Goal: Transaction & Acquisition: Book appointment/travel/reservation

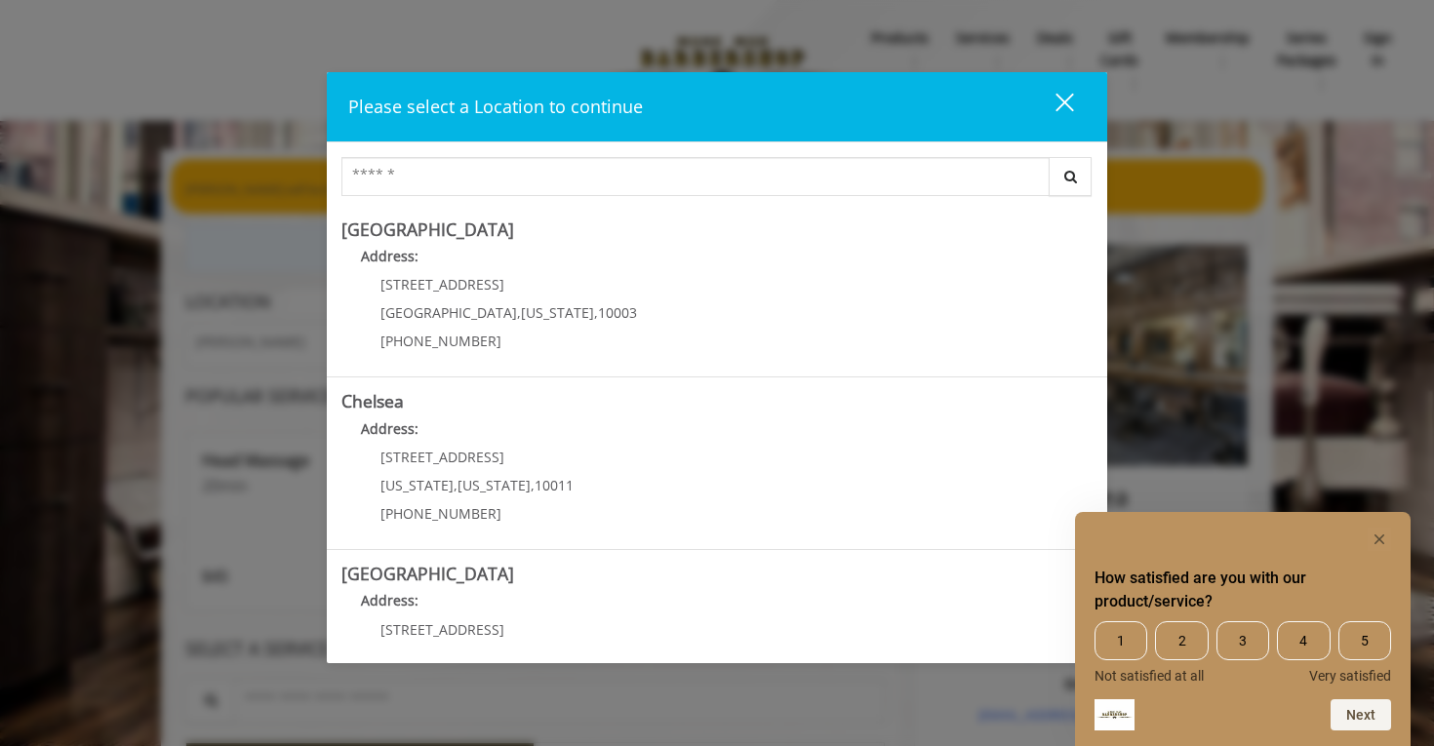
click at [1387, 546] on rect "Hide survey" at bounding box center [1379, 539] width 23 height 23
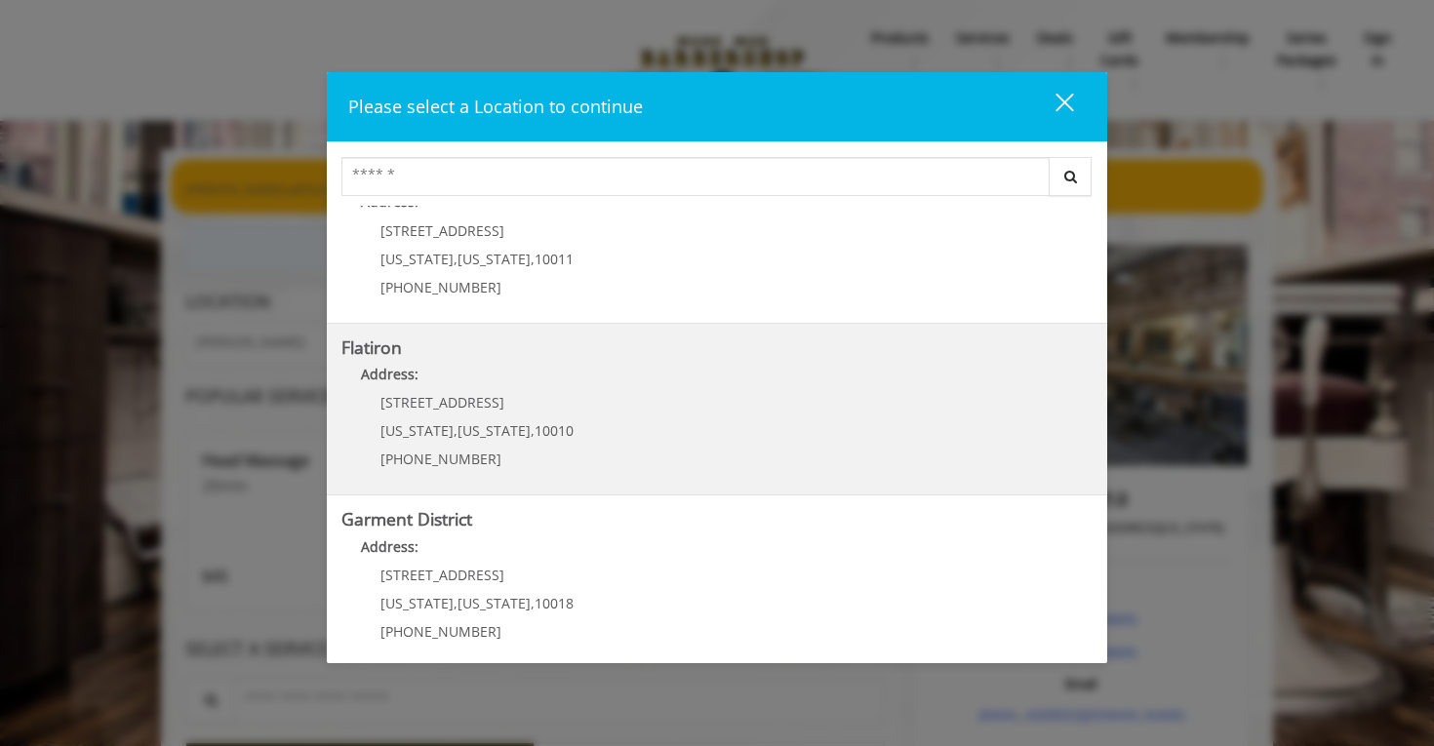
scroll to position [392, 0]
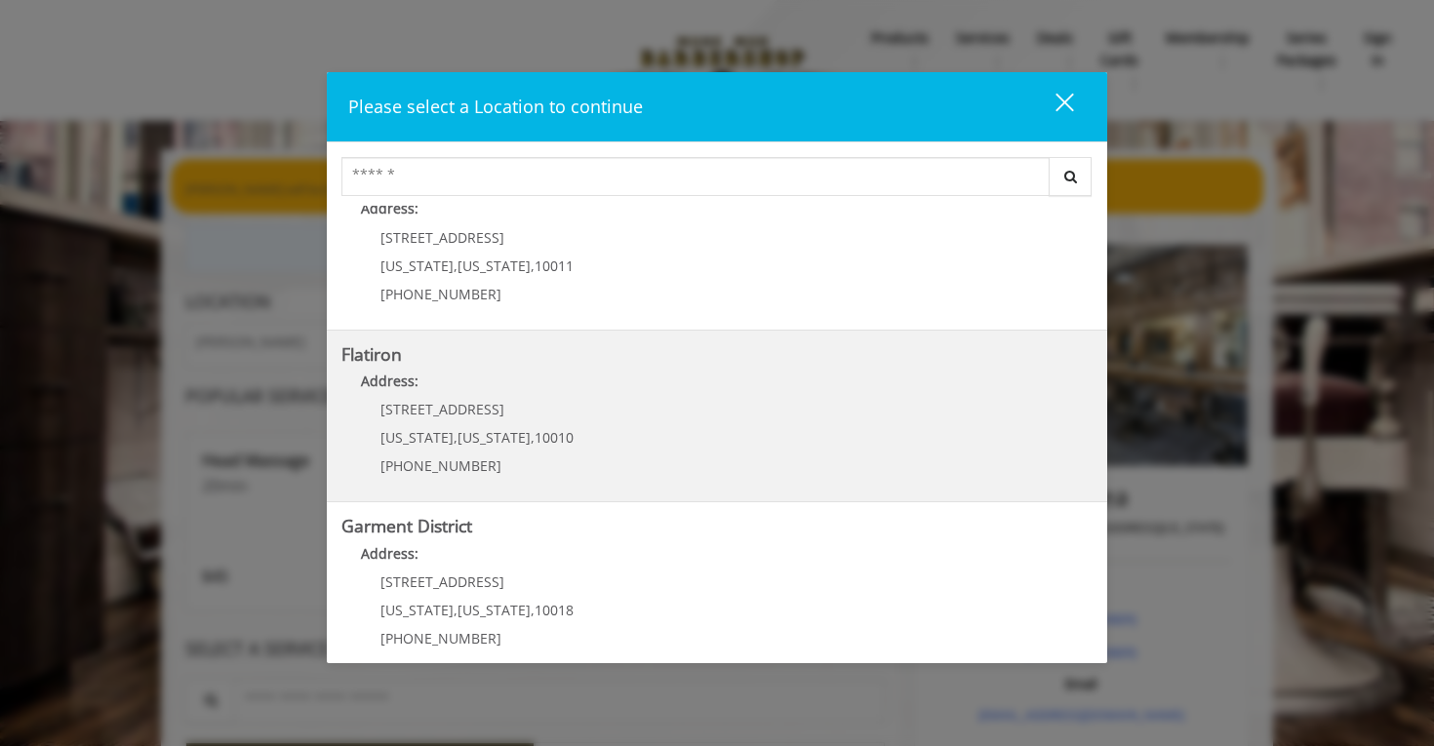
click at [607, 437] on "Flatiron Address: [STREET_ADDRESS][US_STATE][US_STATE] (917) 475-1765" at bounding box center [716, 416] width 751 height 142
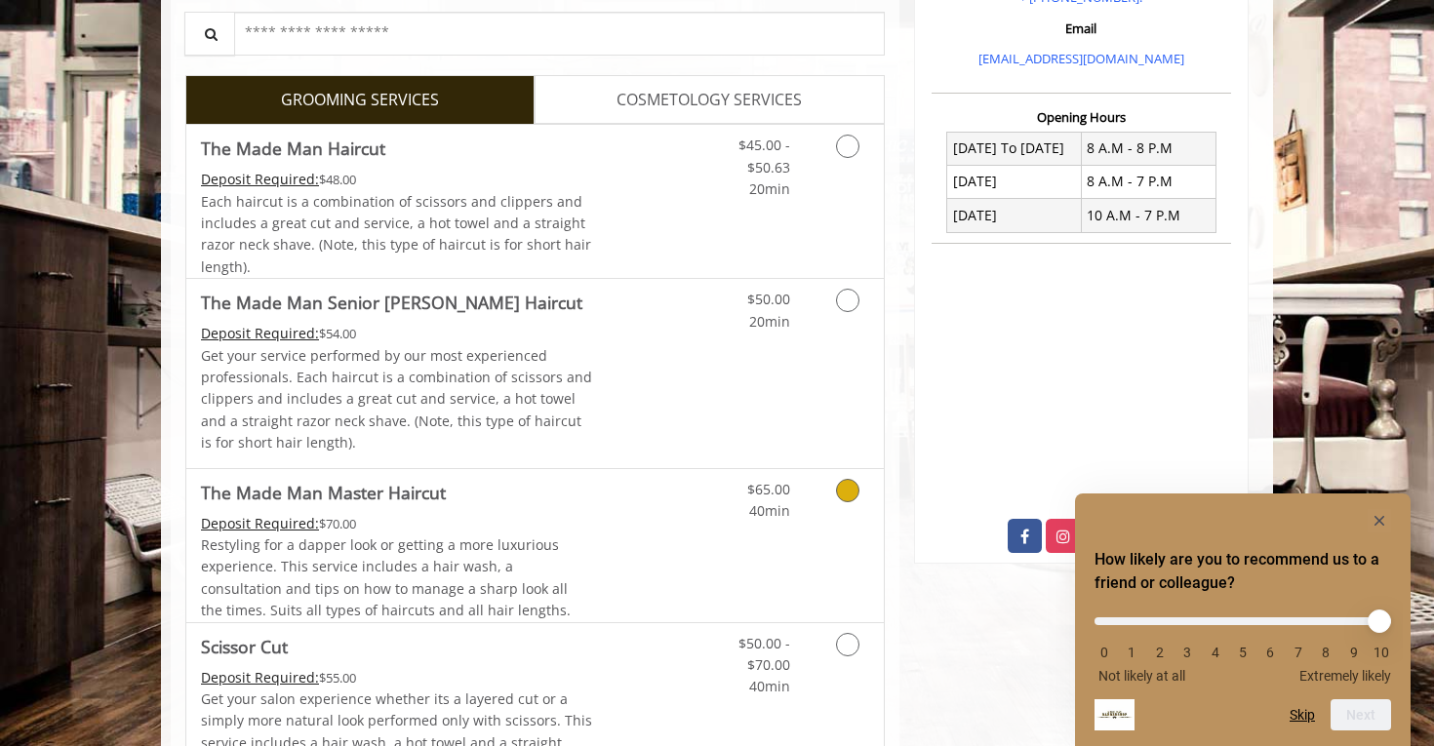
scroll to position [414, 0]
click at [653, 195] on link "Discounted Price" at bounding box center [651, 201] width 116 height 153
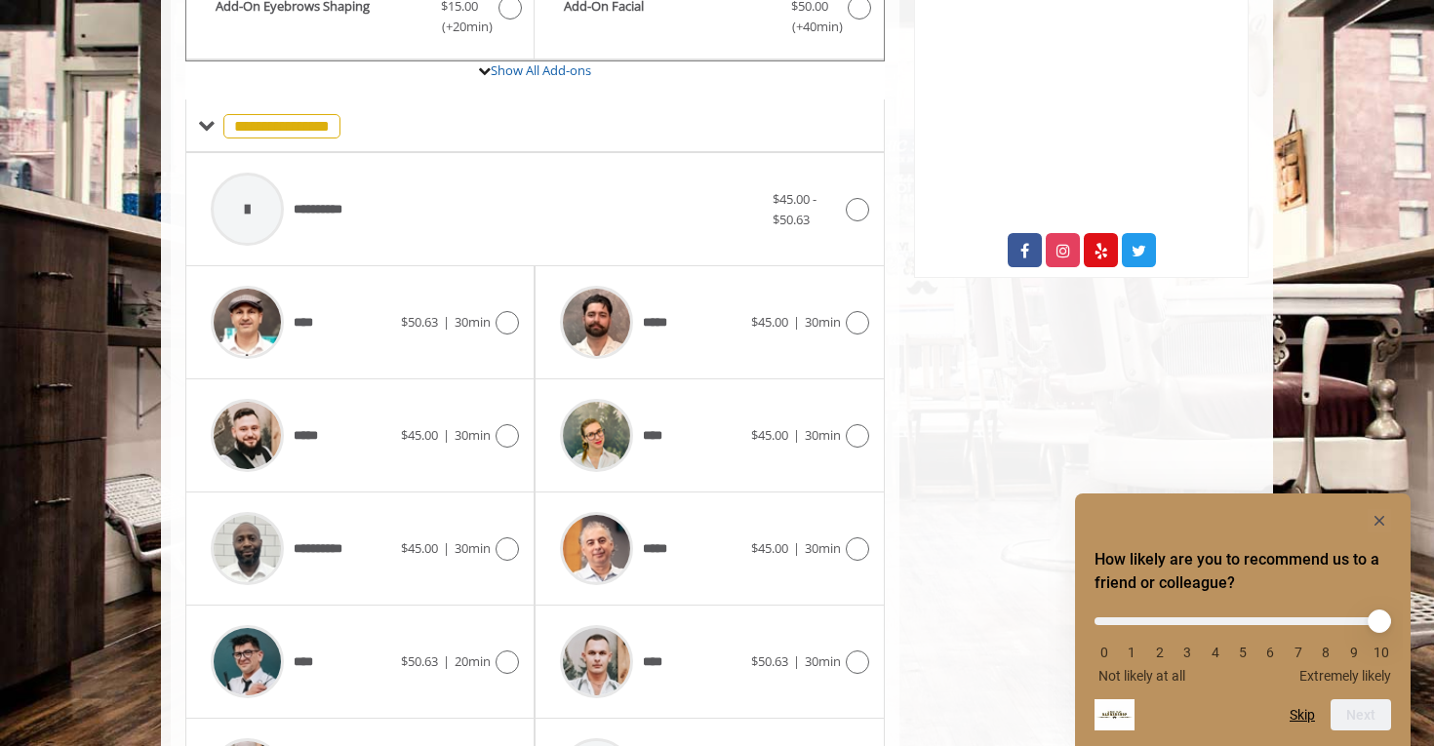
scroll to position [720, 0]
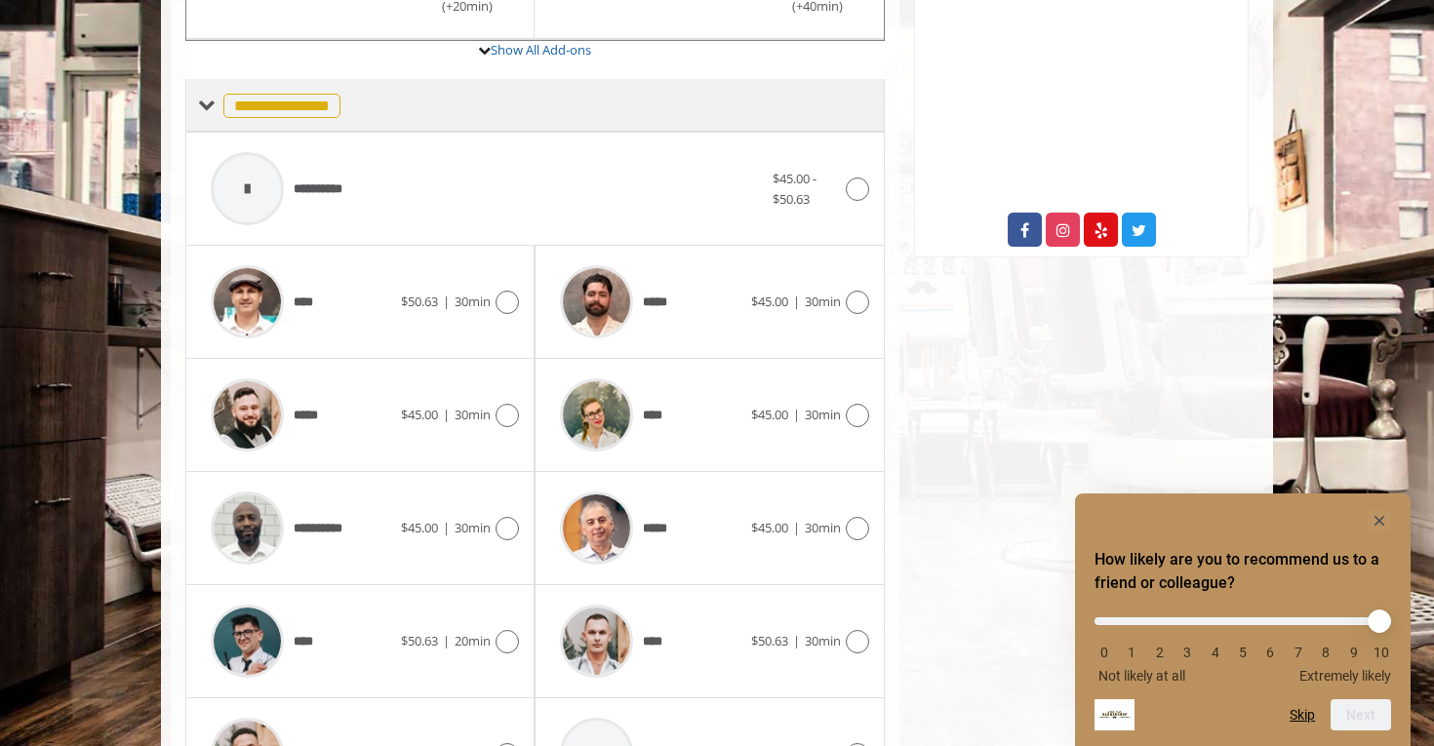
click at [335, 103] on span "**********" at bounding box center [281, 106] width 117 height 24
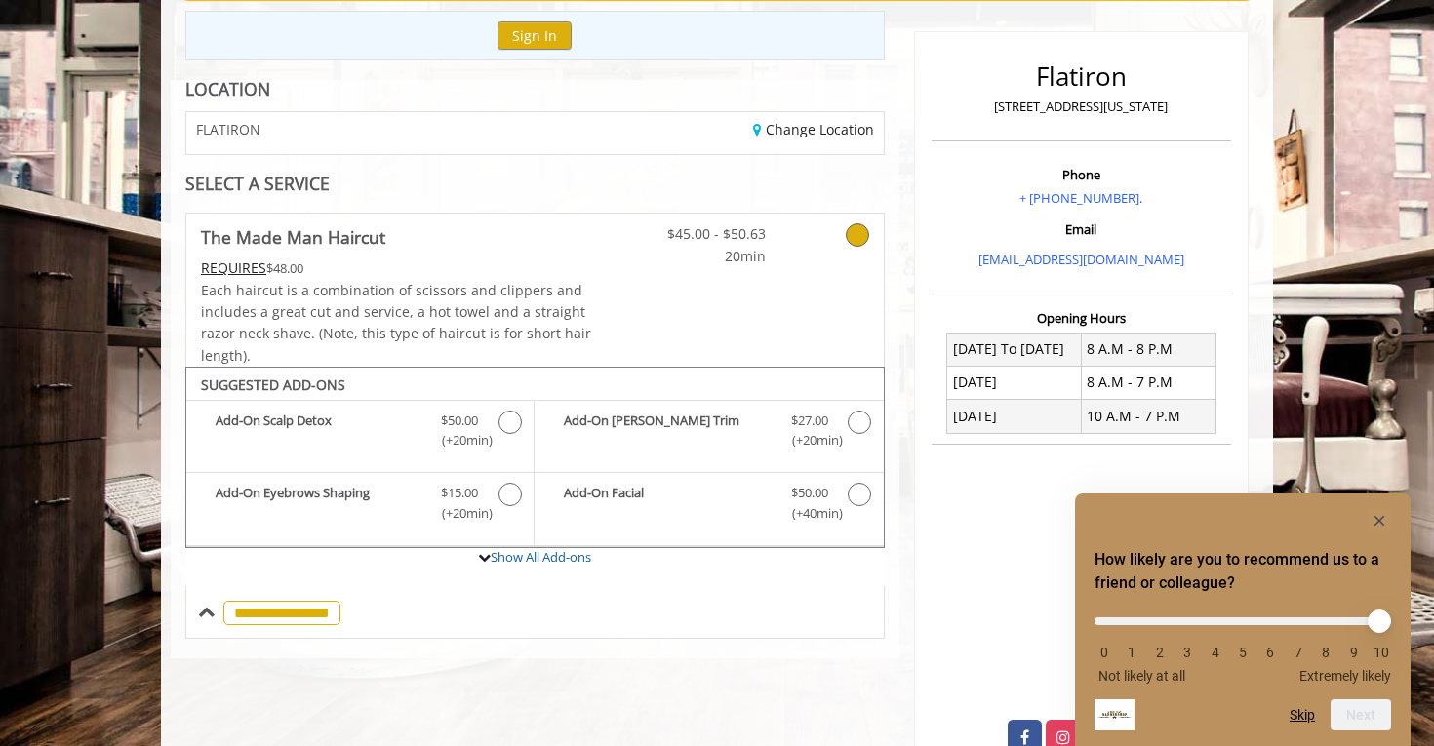
scroll to position [215, 0]
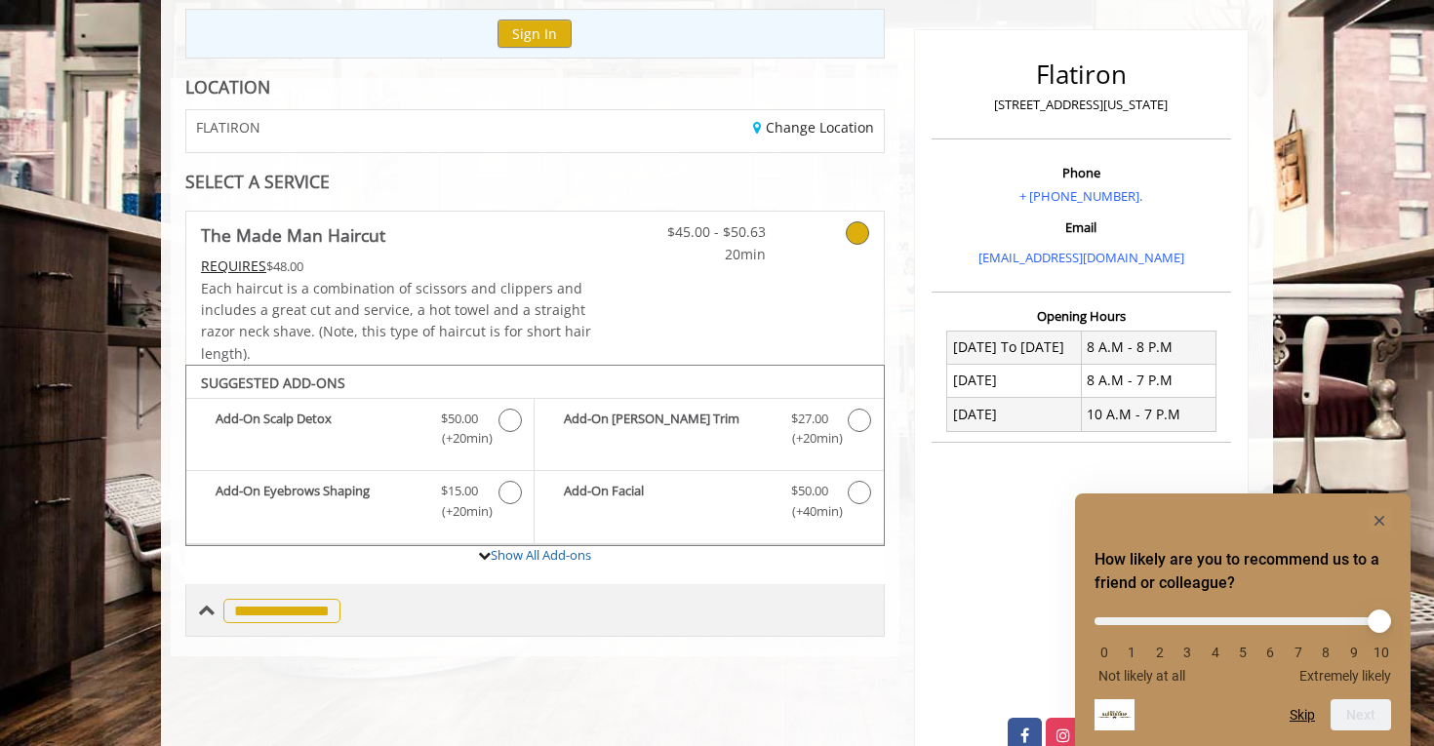
click at [196, 609] on div "**********" at bounding box center [534, 610] width 699 height 53
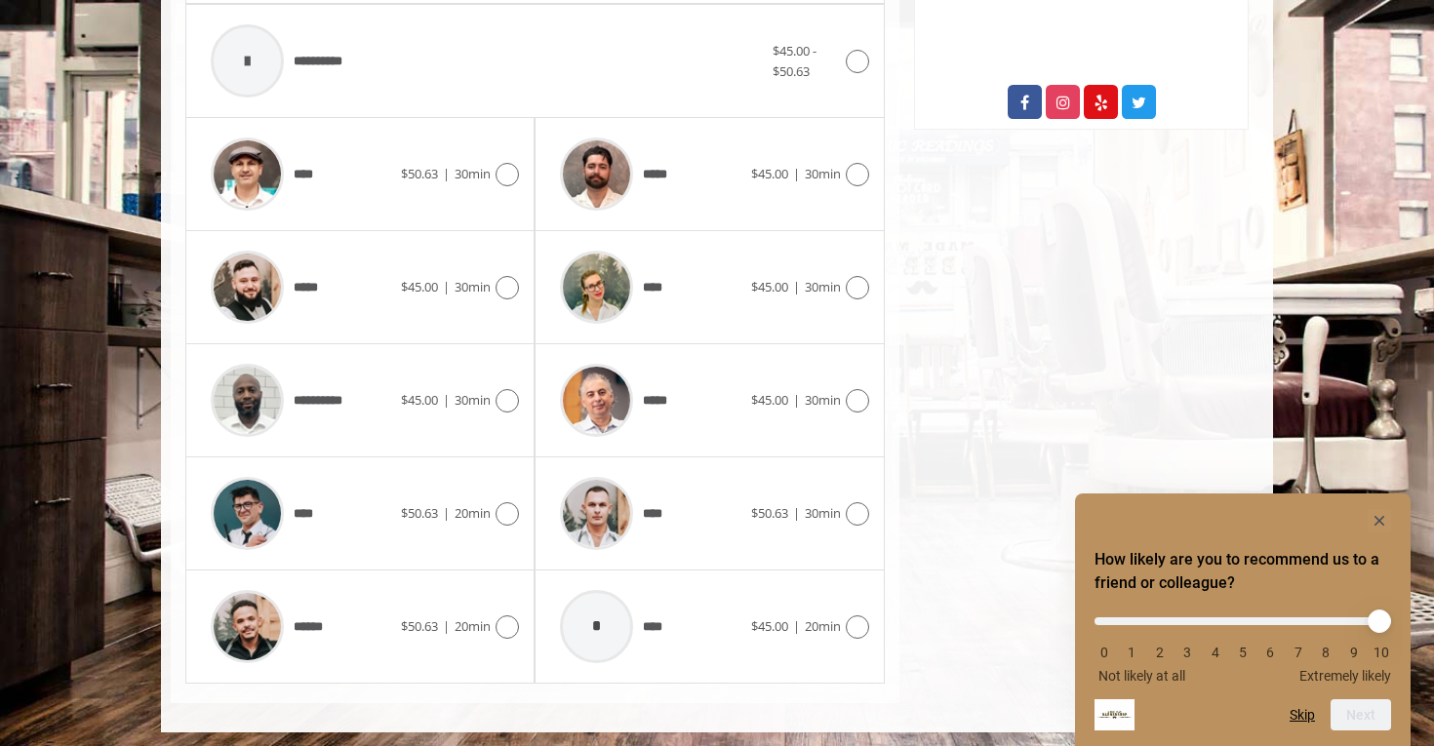
scroll to position [846, 0]
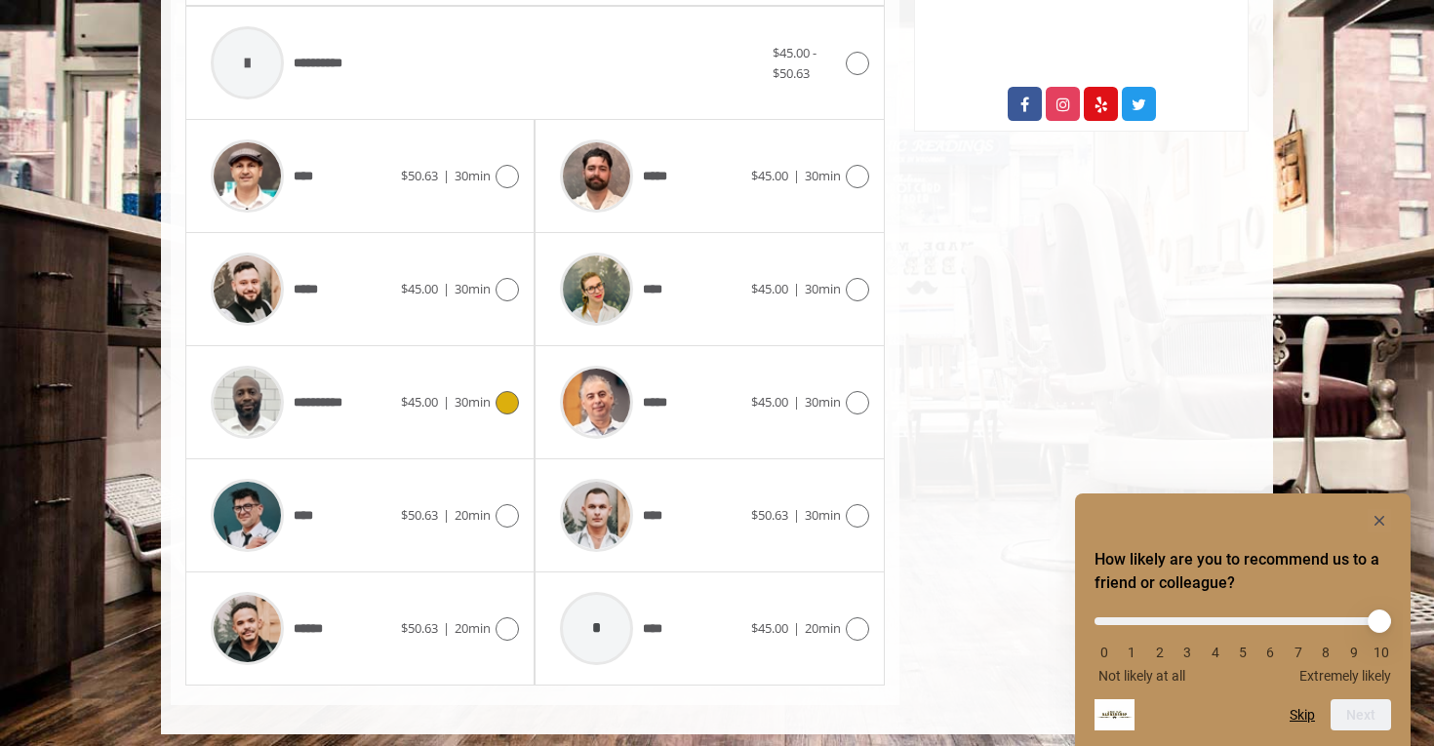
click at [500, 398] on icon at bounding box center [507, 402] width 23 height 23
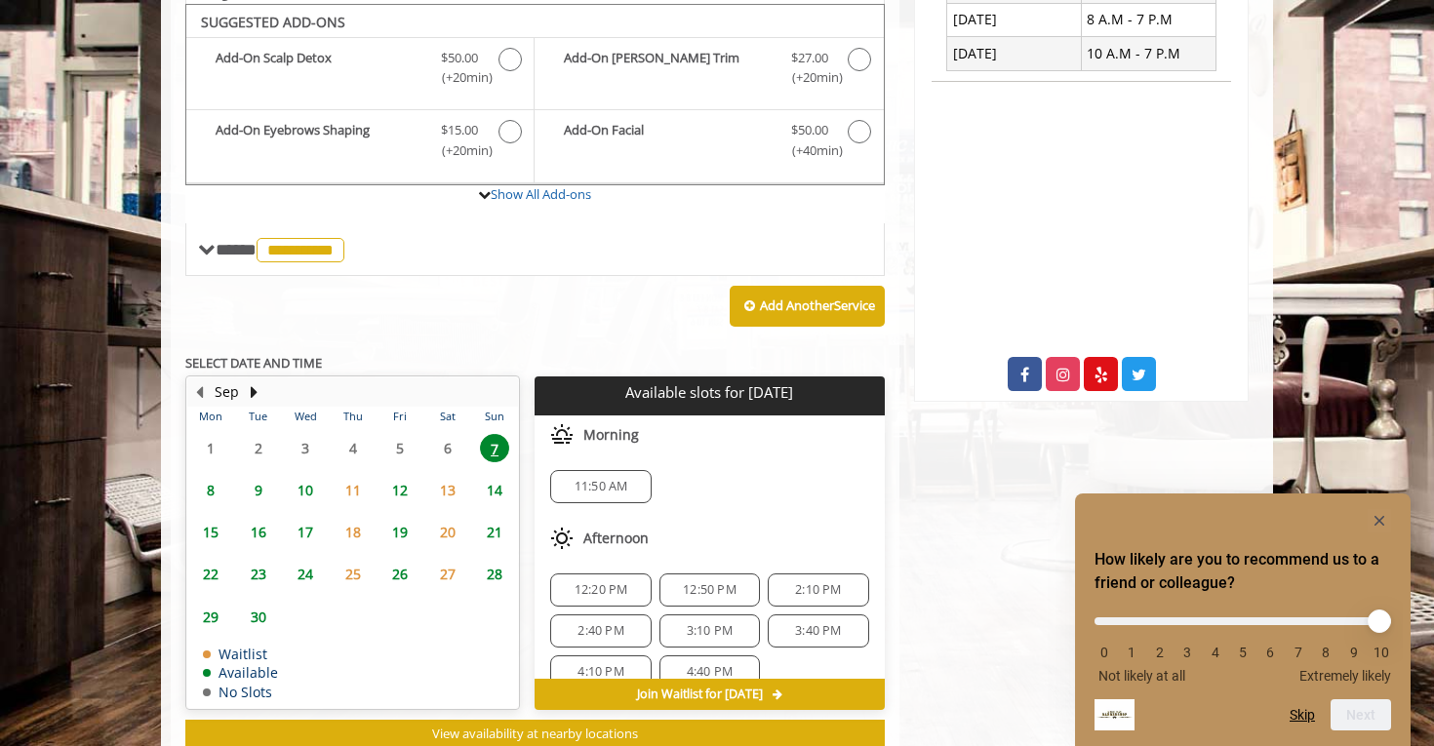
scroll to position [578, 0]
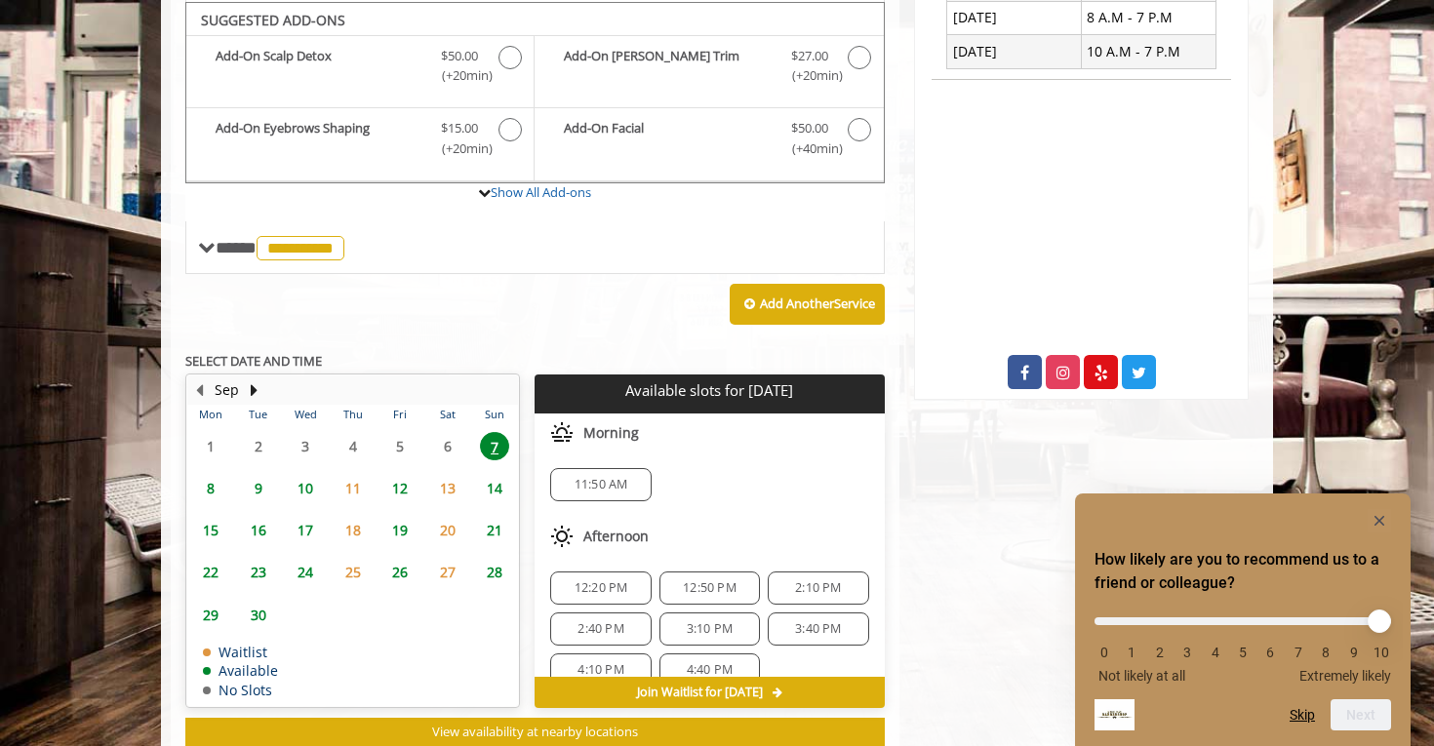
click at [600, 477] on span "11:50 AM" at bounding box center [602, 485] width 54 height 16
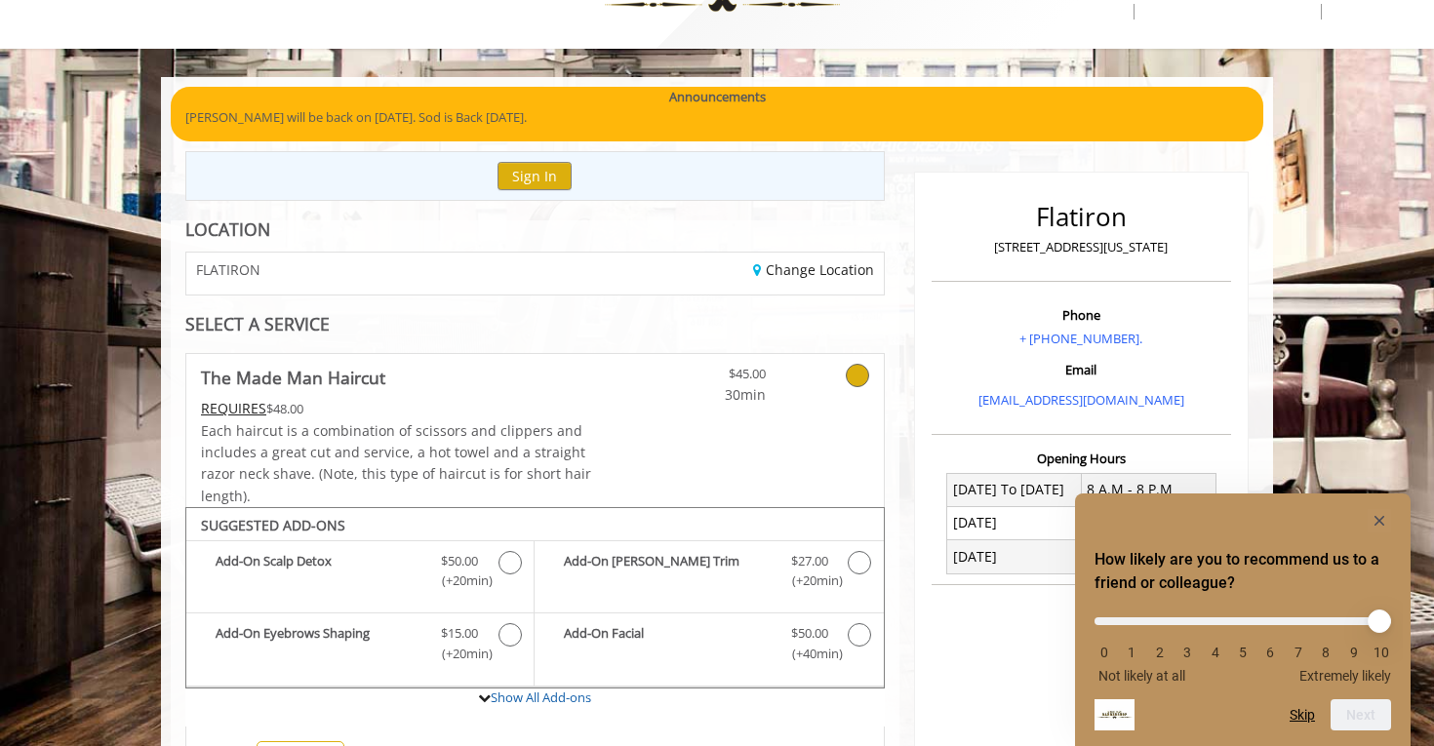
scroll to position [84, 0]
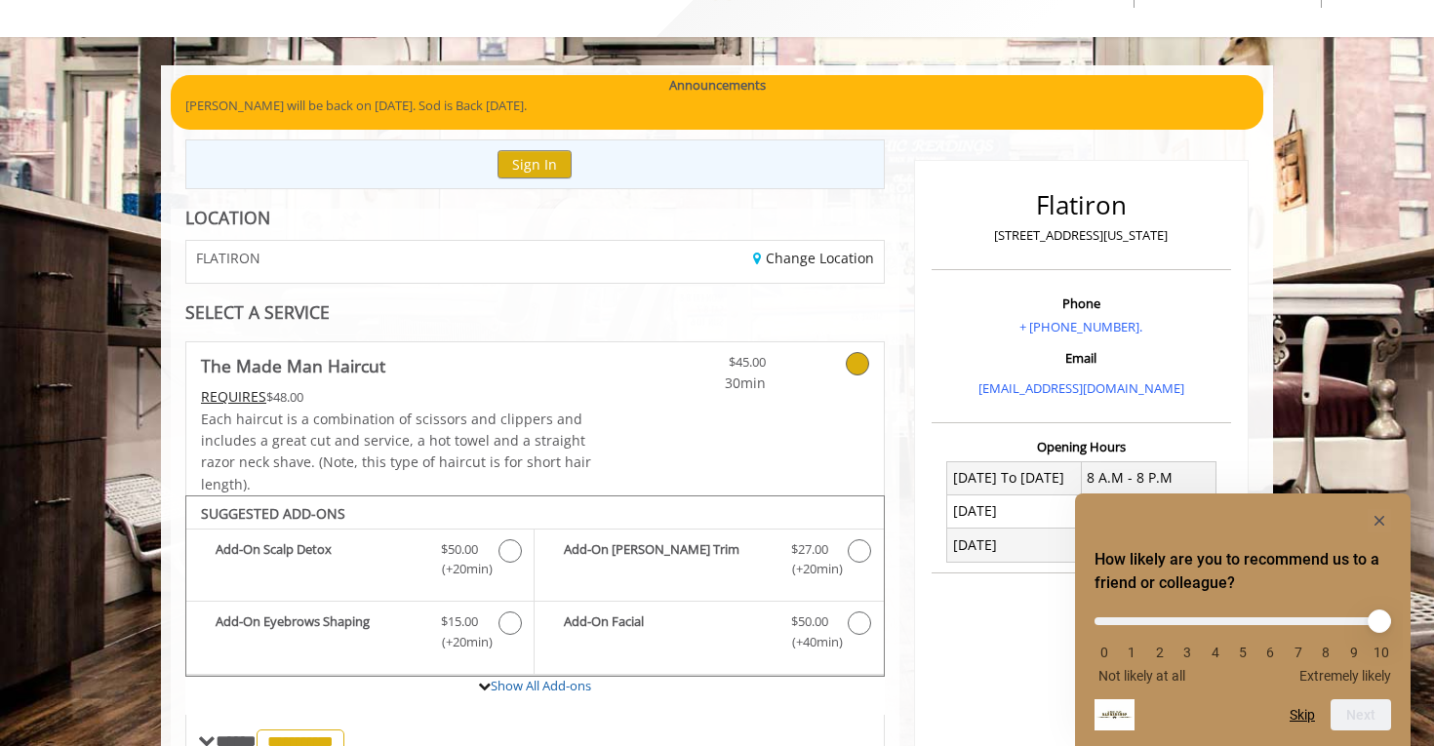
click at [417, 379] on link "The Made Man Haircut REQUIRES $48.00 Each haircut is a combination of scissors …" at bounding box center [397, 418] width 392 height 153
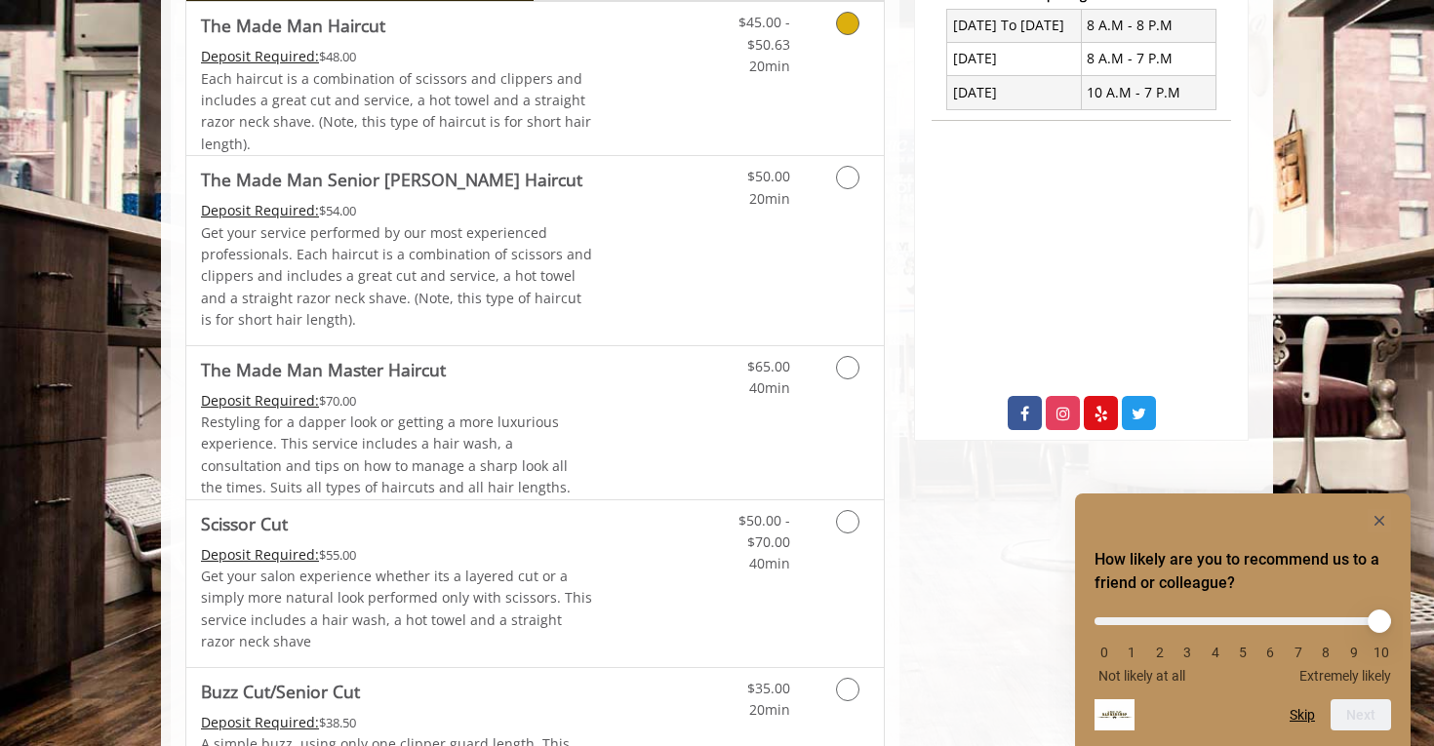
scroll to position [543, 0]
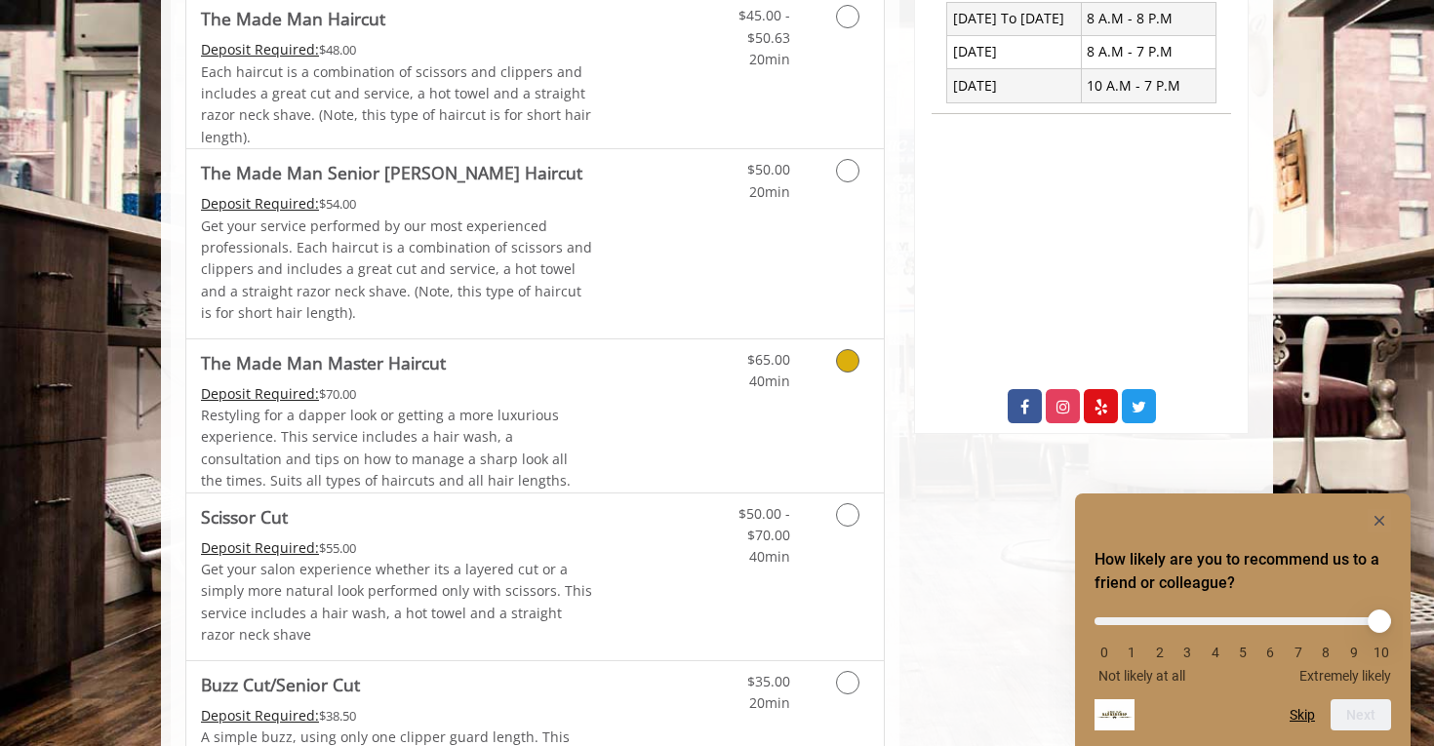
click at [770, 354] on span "$65.00" at bounding box center [768, 359] width 43 height 19
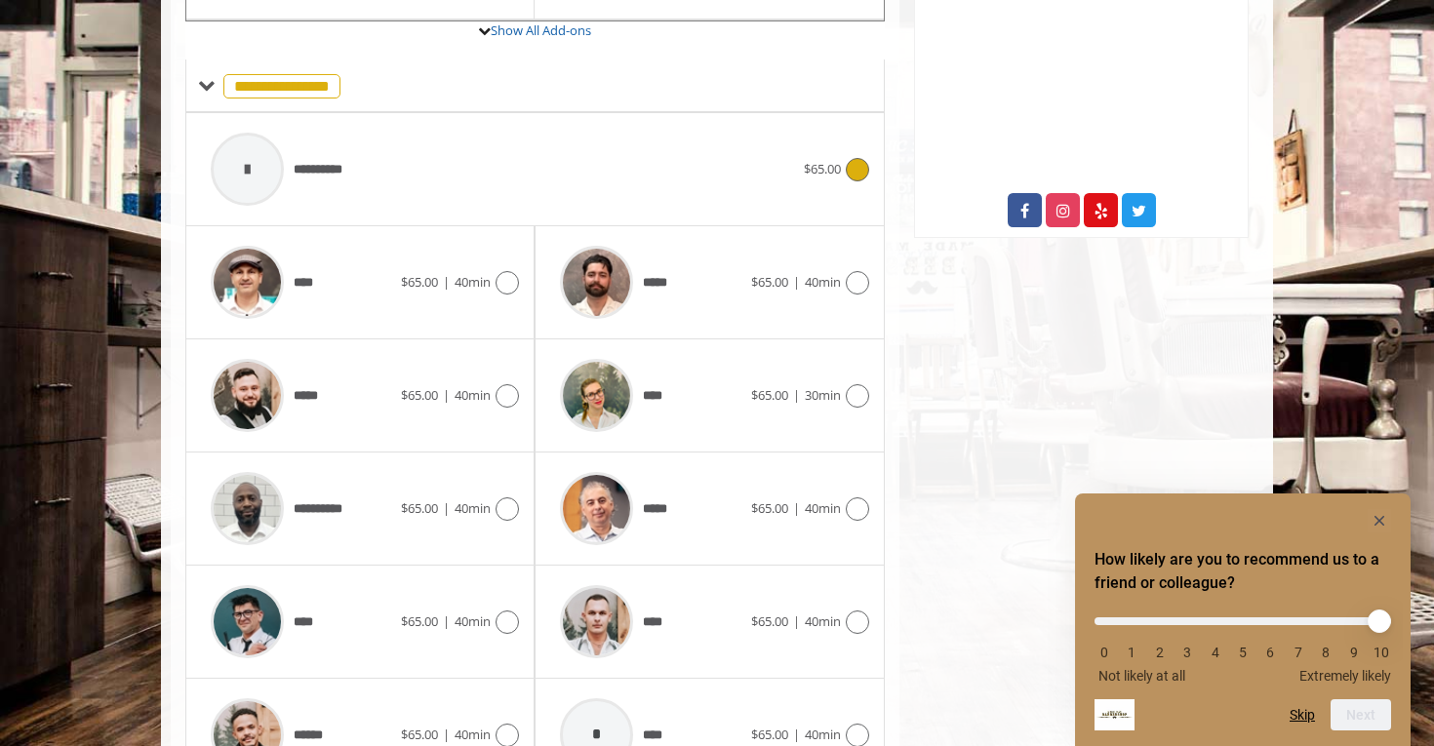
scroll to position [740, 0]
click at [507, 499] on icon at bounding box center [507, 508] width 23 height 23
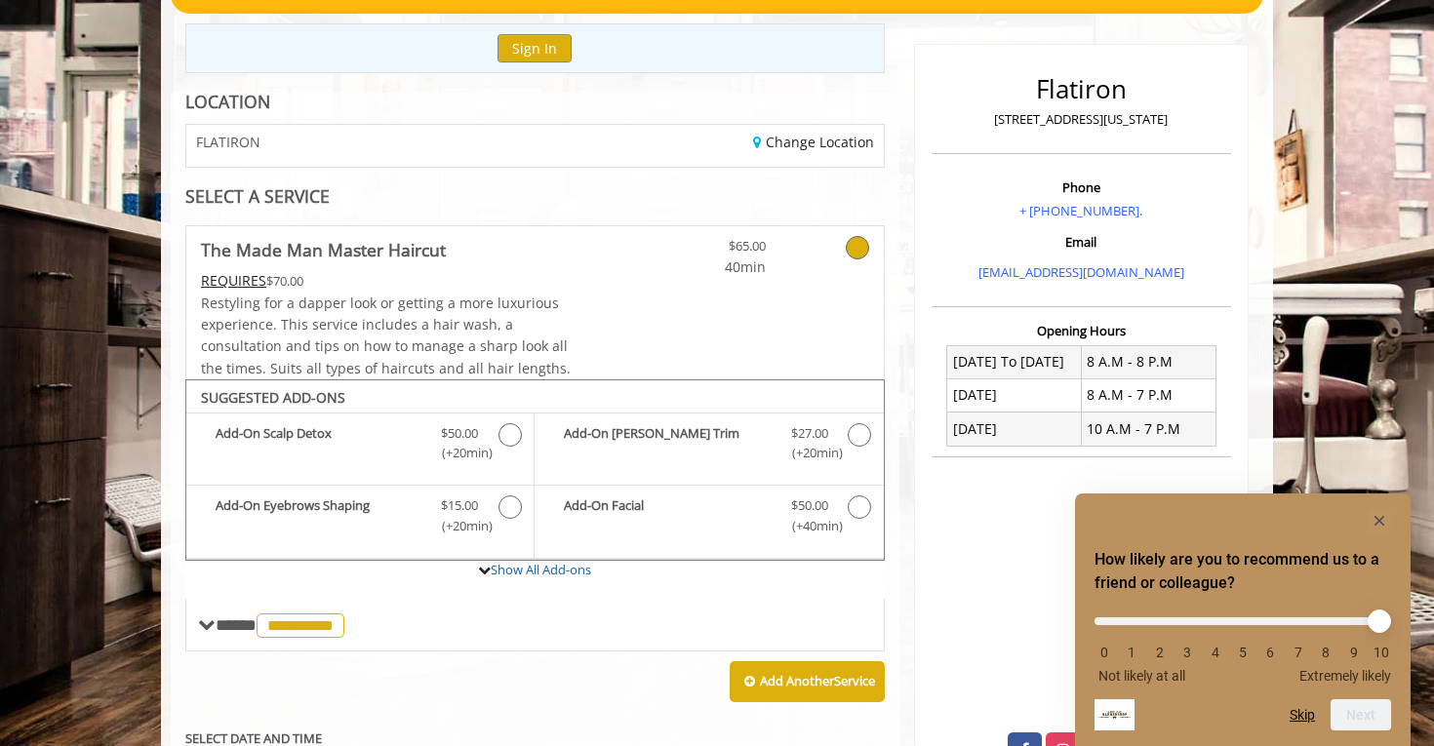
scroll to position [208, 0]
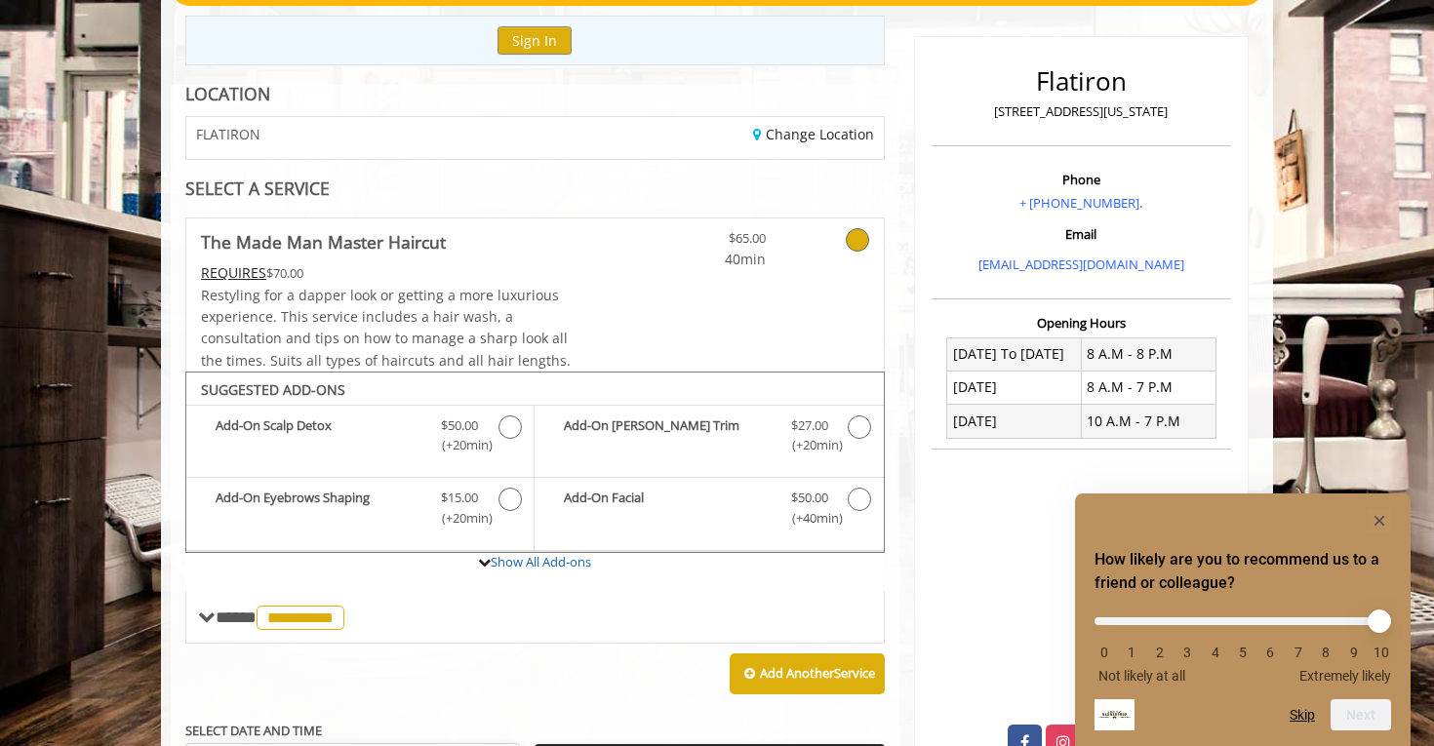
click at [833, 220] on link at bounding box center [832, 245] width 74 height 52
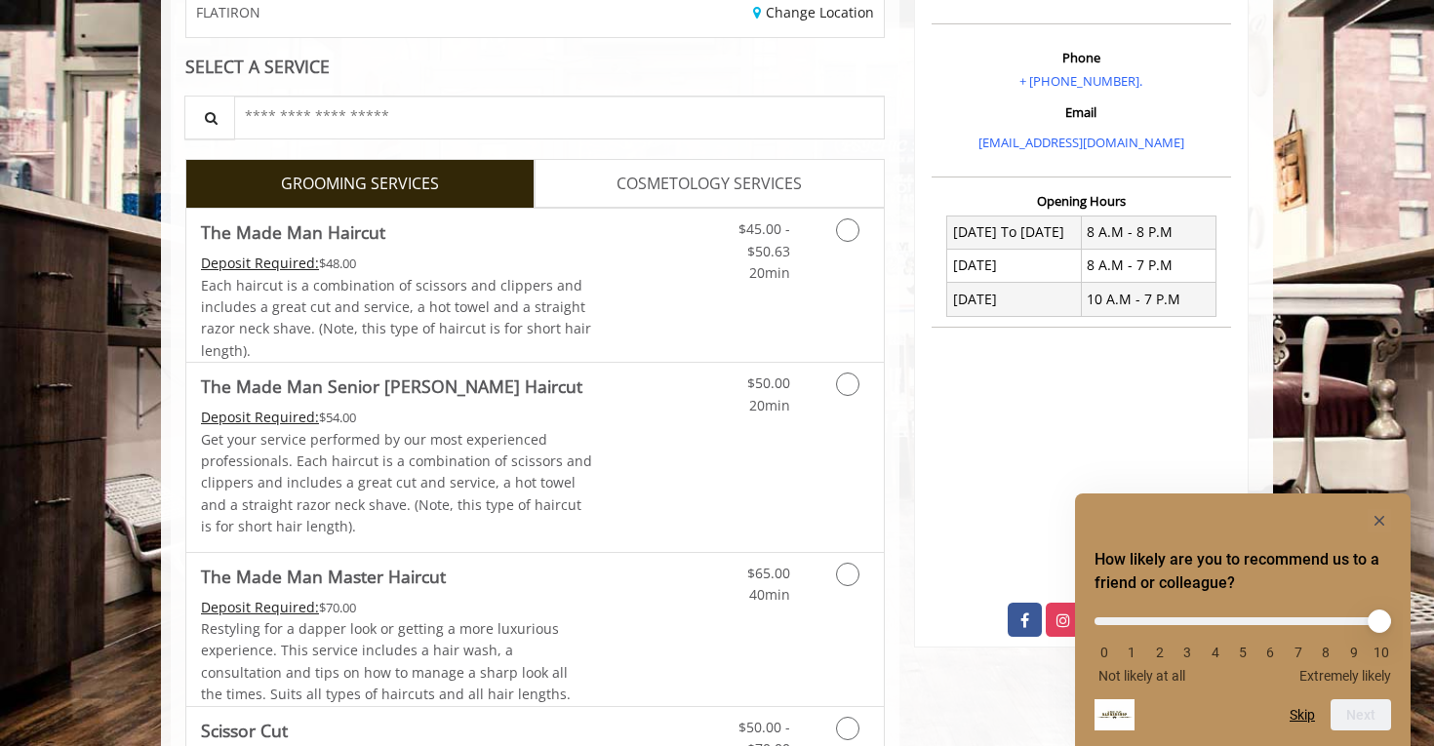
scroll to position [336, 0]
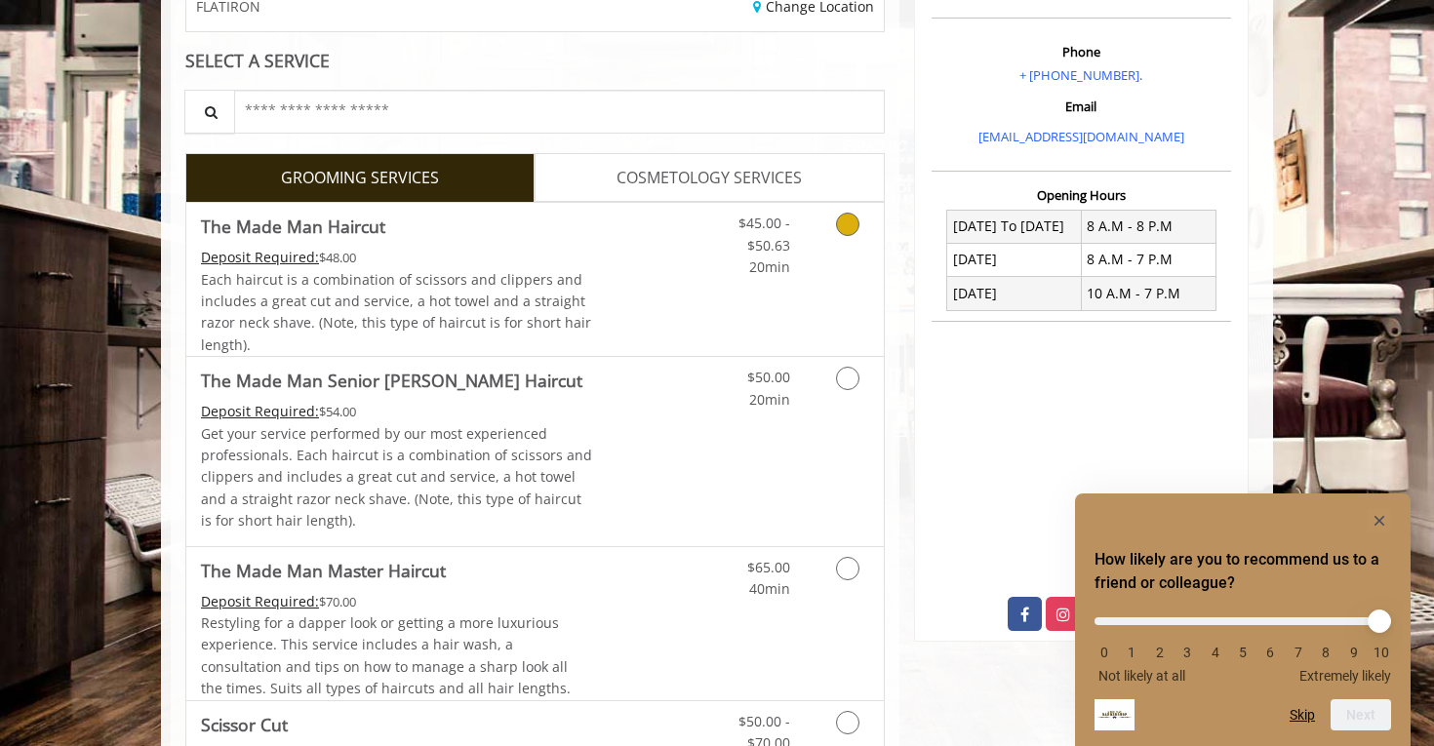
click at [664, 258] on link "Discounted Price" at bounding box center [651, 279] width 116 height 153
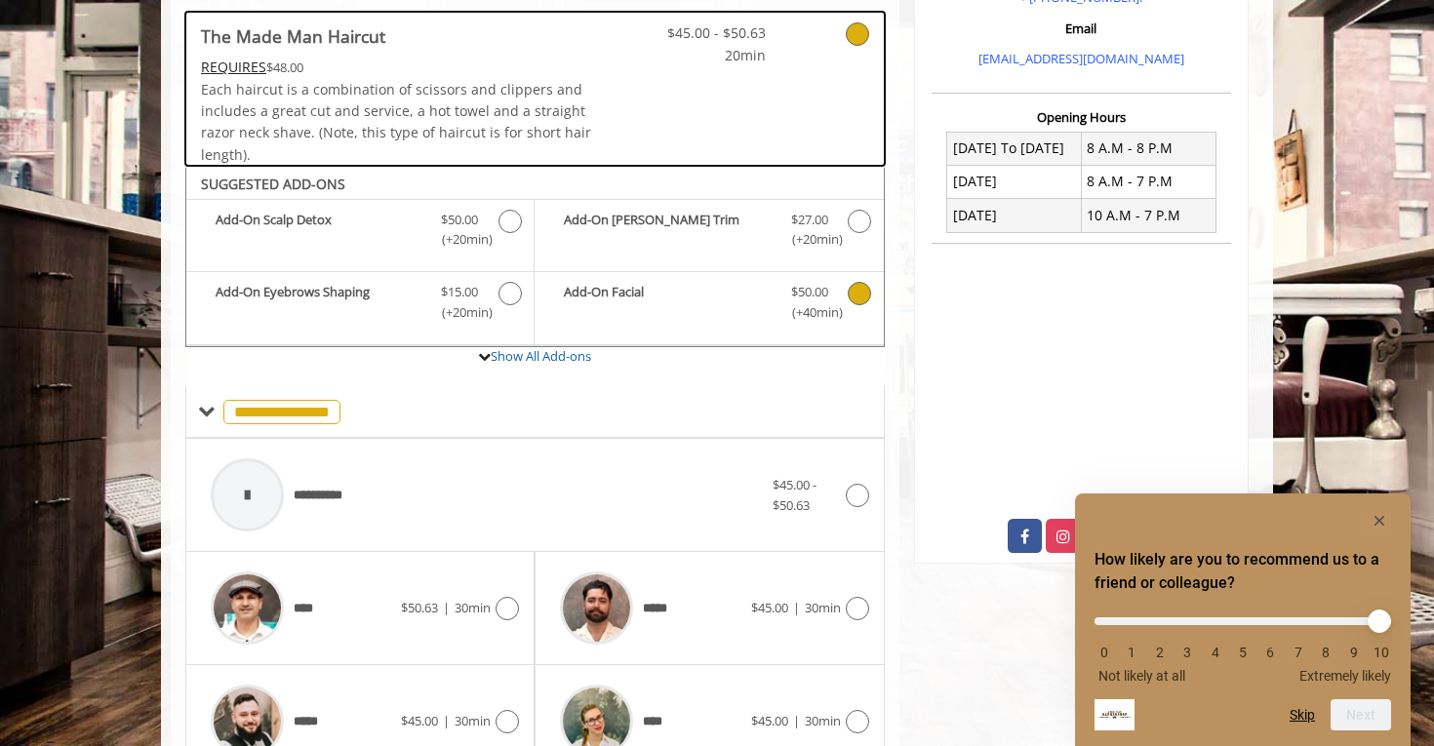
scroll to position [412, 0]
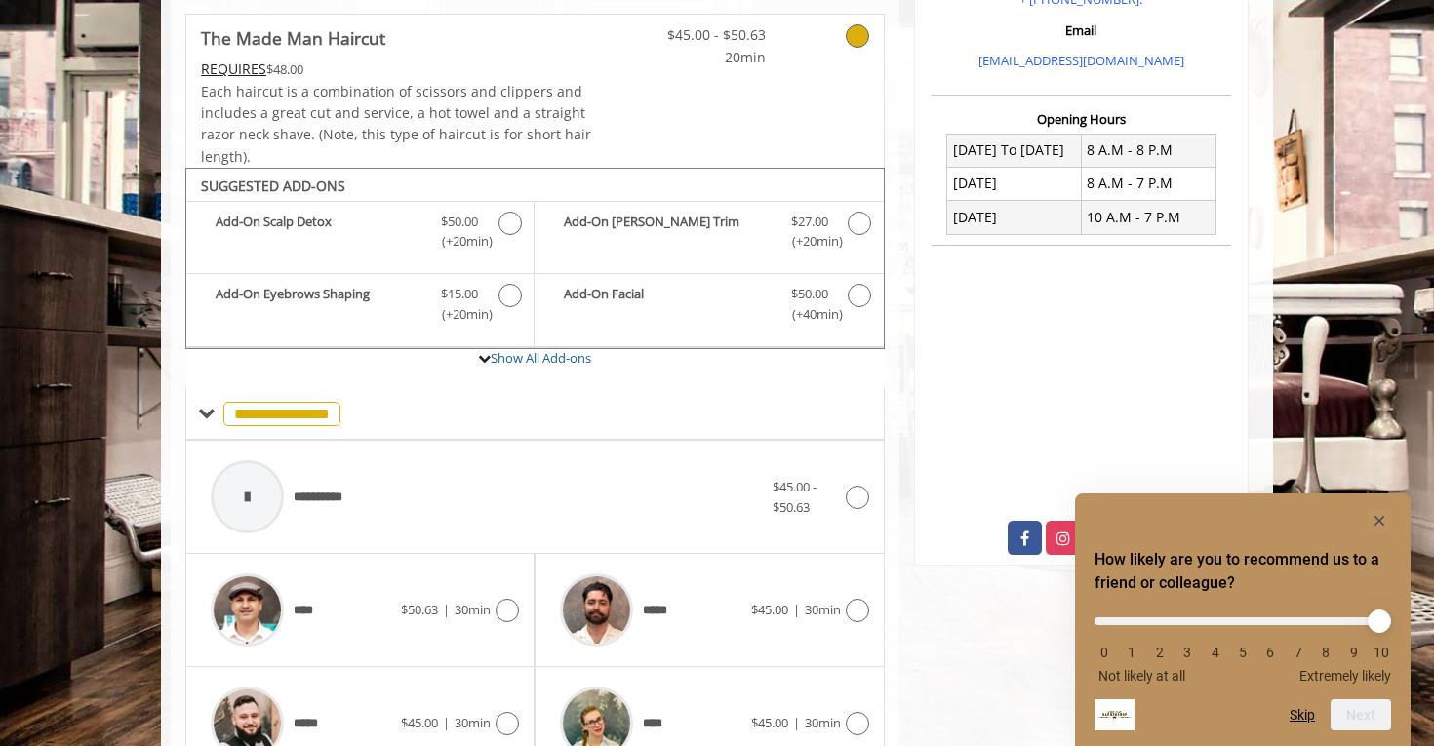
click at [597, 79] on link at bounding box center [622, 91] width 59 height 153
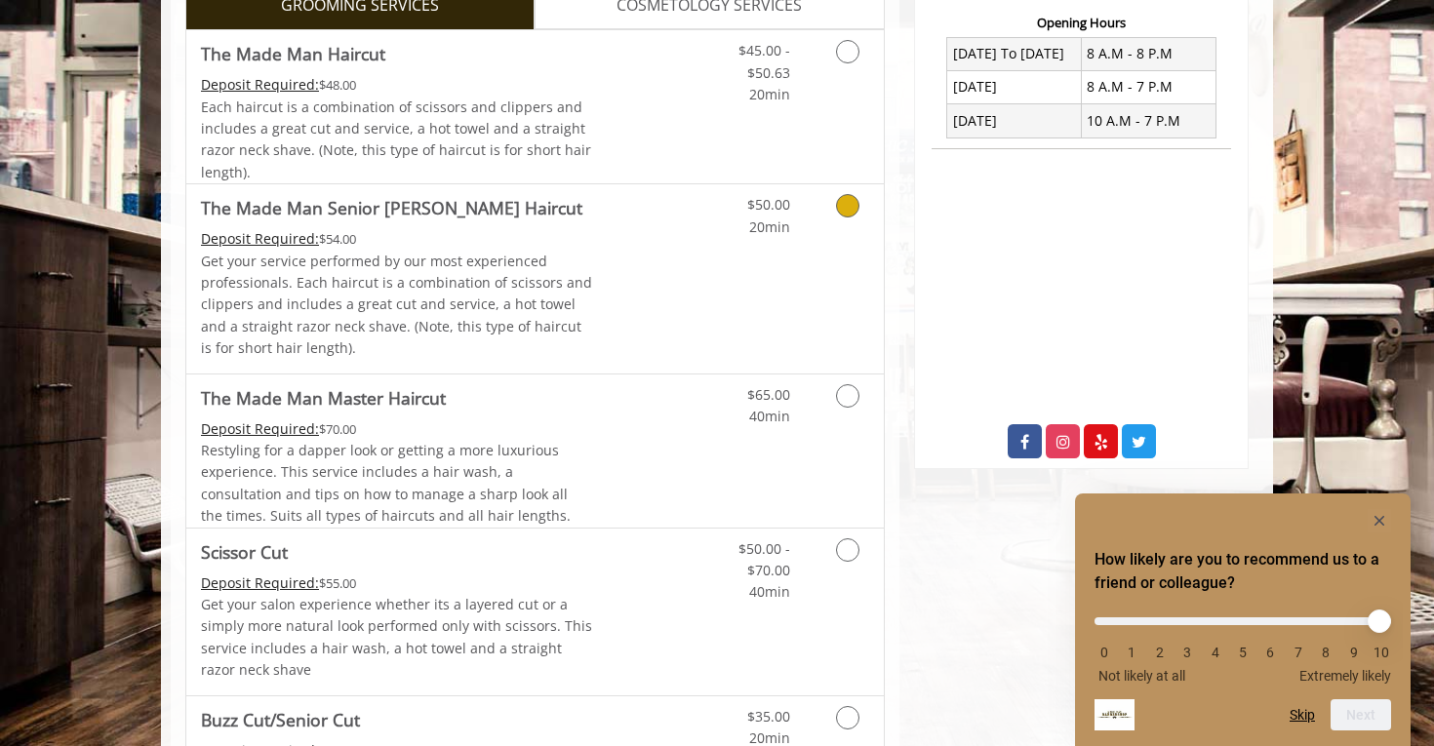
scroll to position [512, 0]
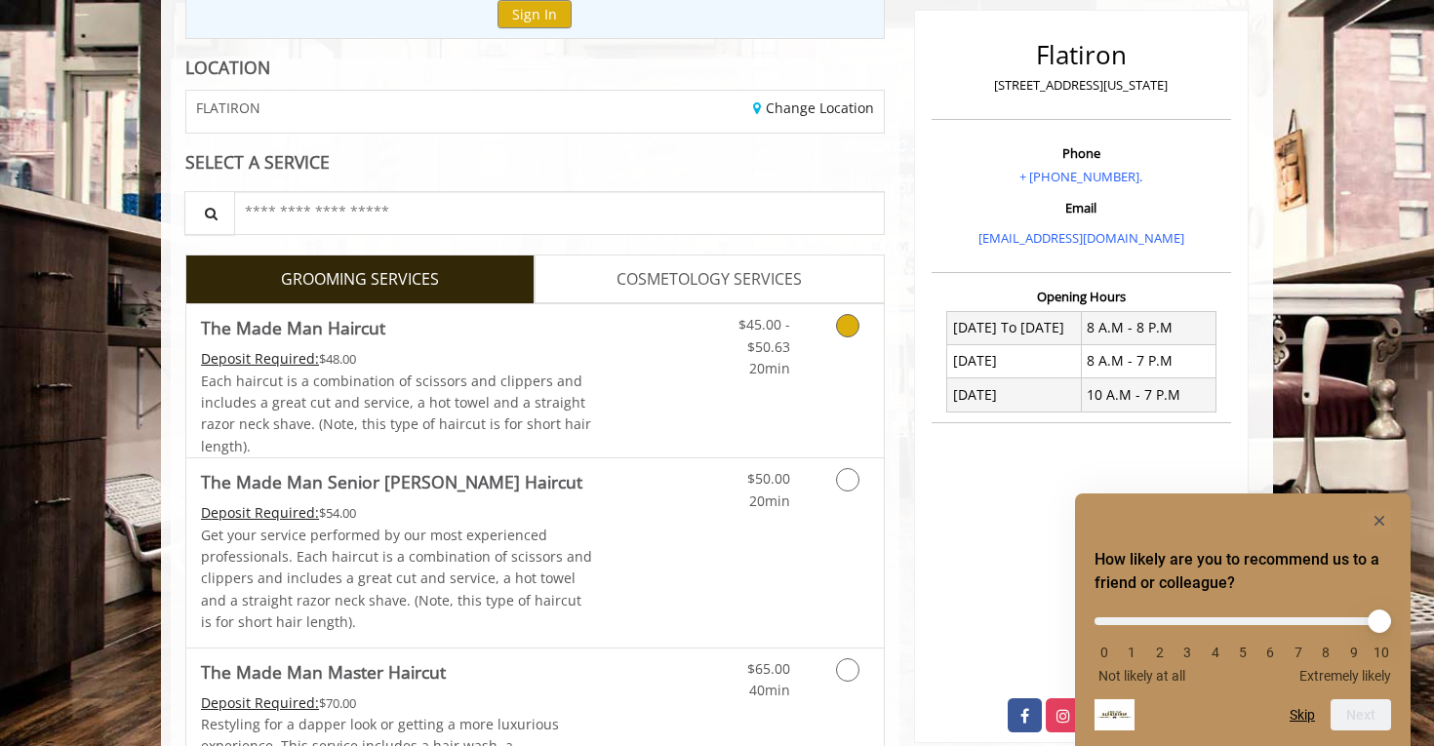
click at [579, 357] on div "Deposit Required: $48.00" at bounding box center [397, 358] width 392 height 21
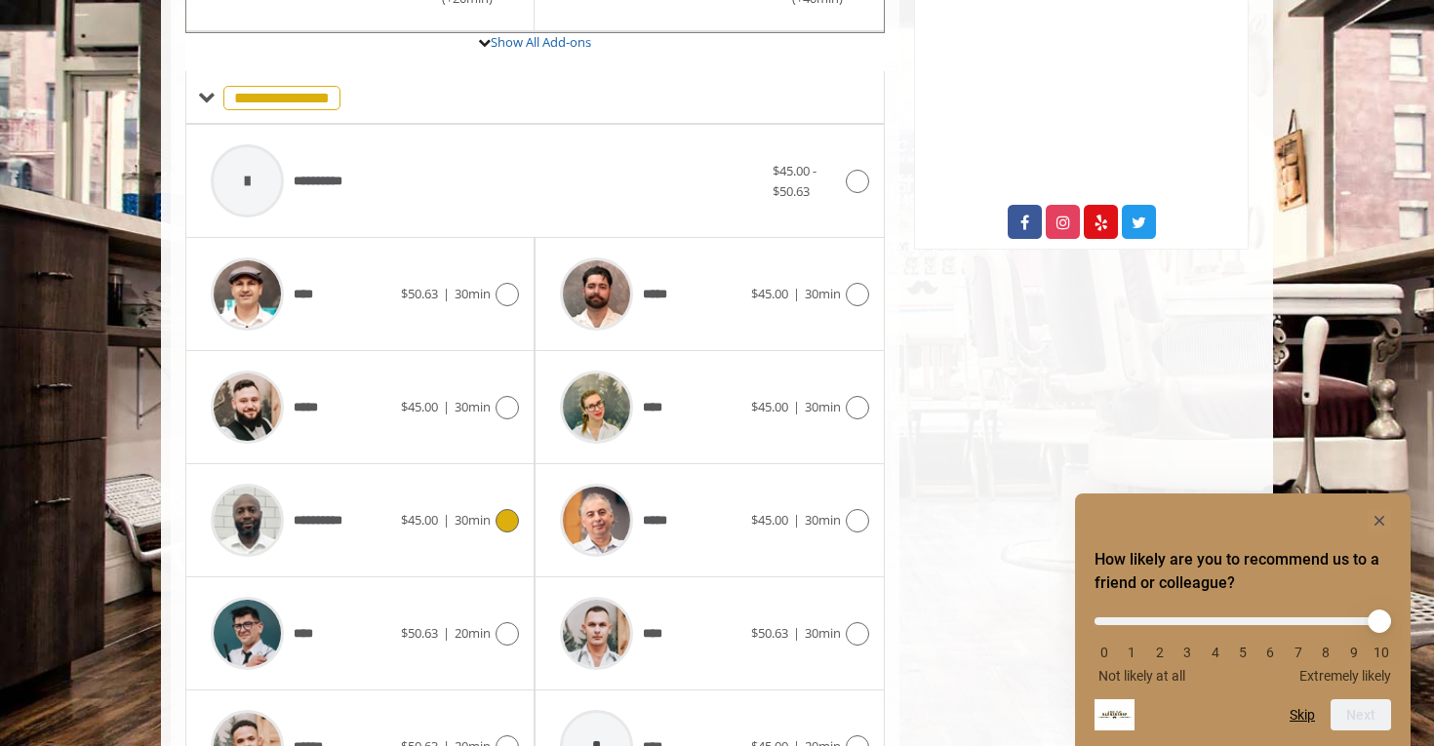
click at [492, 517] on div at bounding box center [505, 520] width 28 height 23
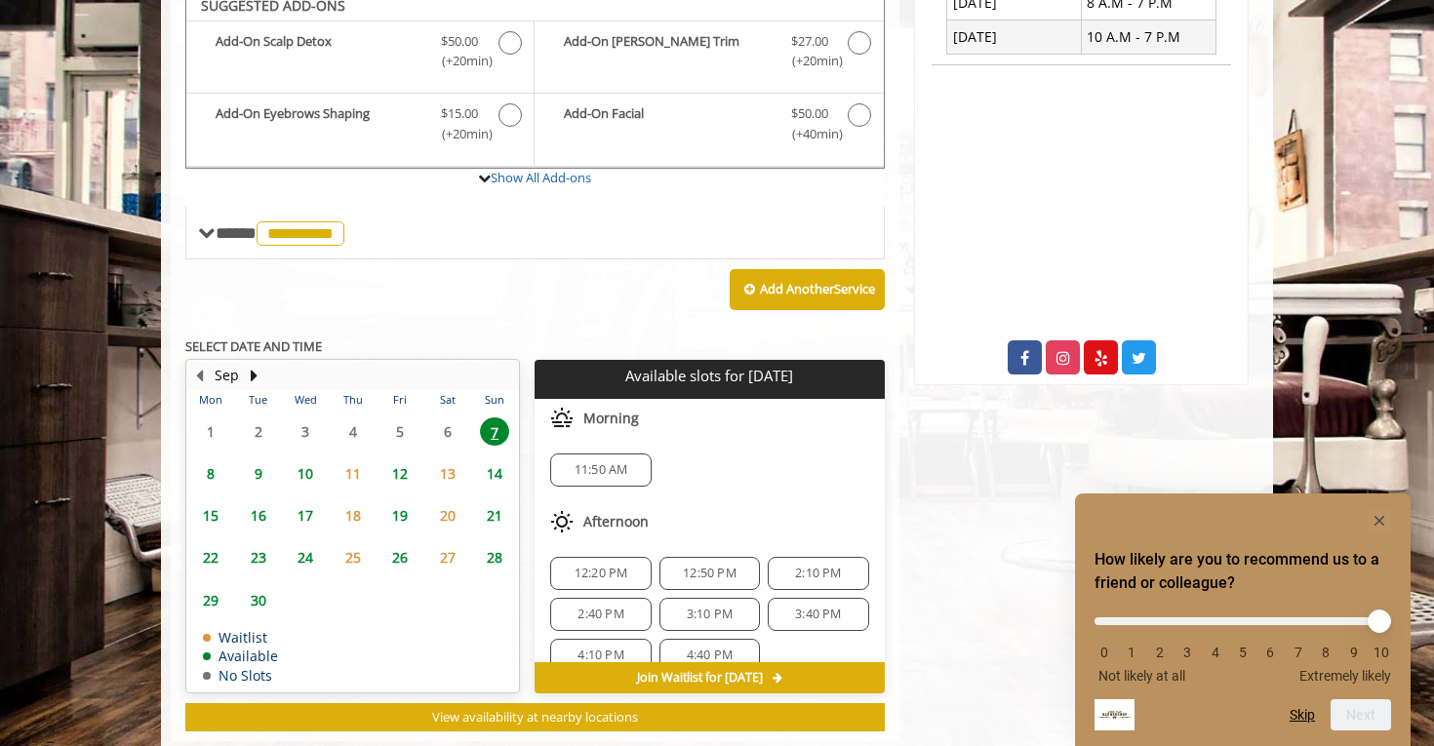
click at [571, 431] on div "Morning 11:50 AM" at bounding box center [709, 450] width 349 height 103
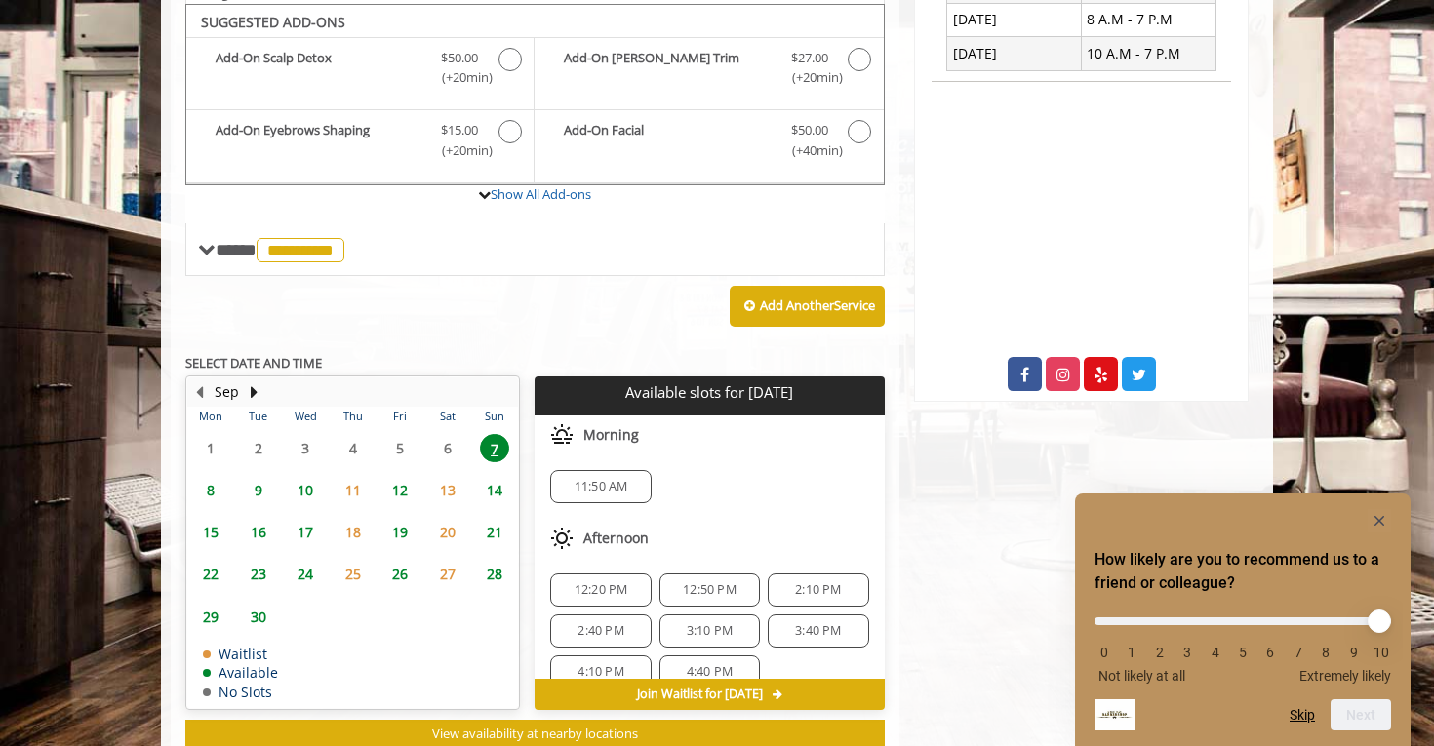
click at [592, 479] on span "11:50 AM" at bounding box center [602, 487] width 54 height 16
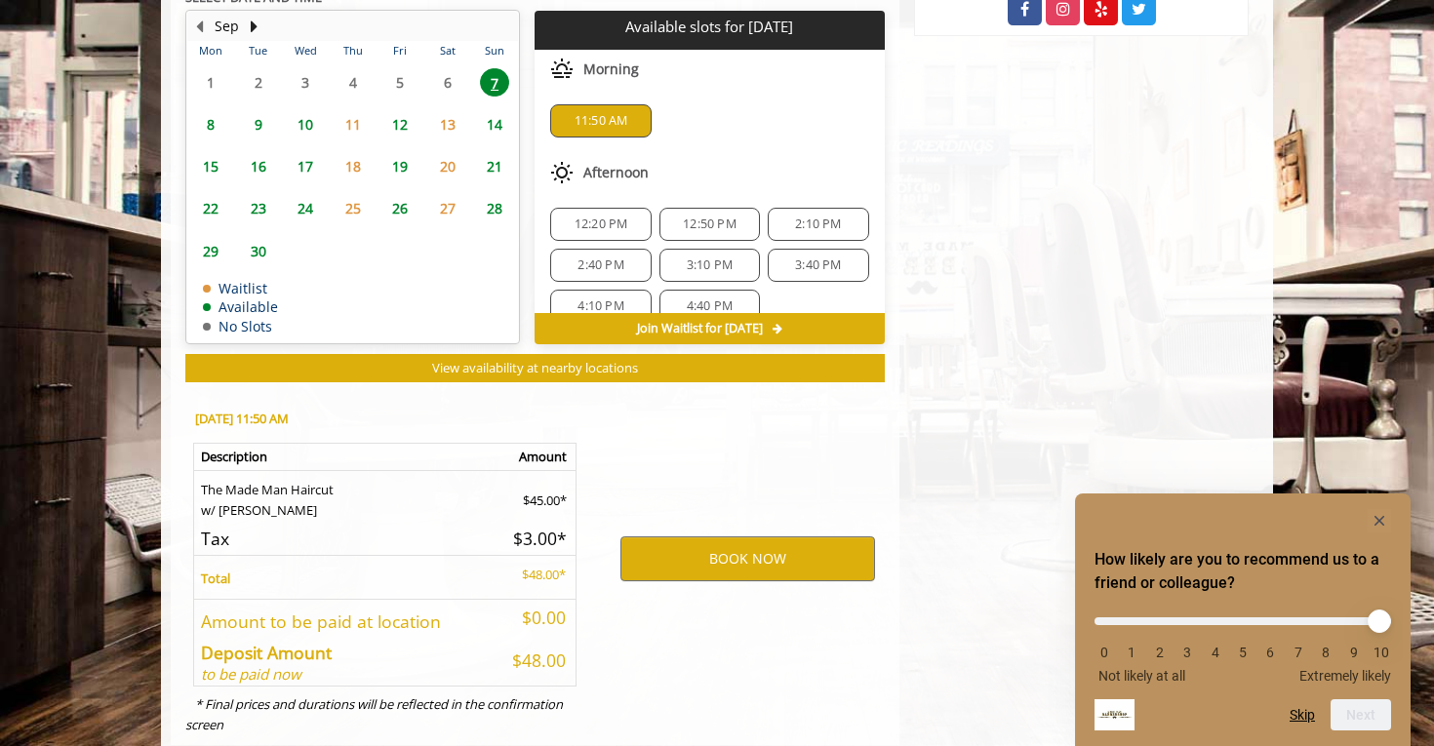
scroll to position [974, 0]
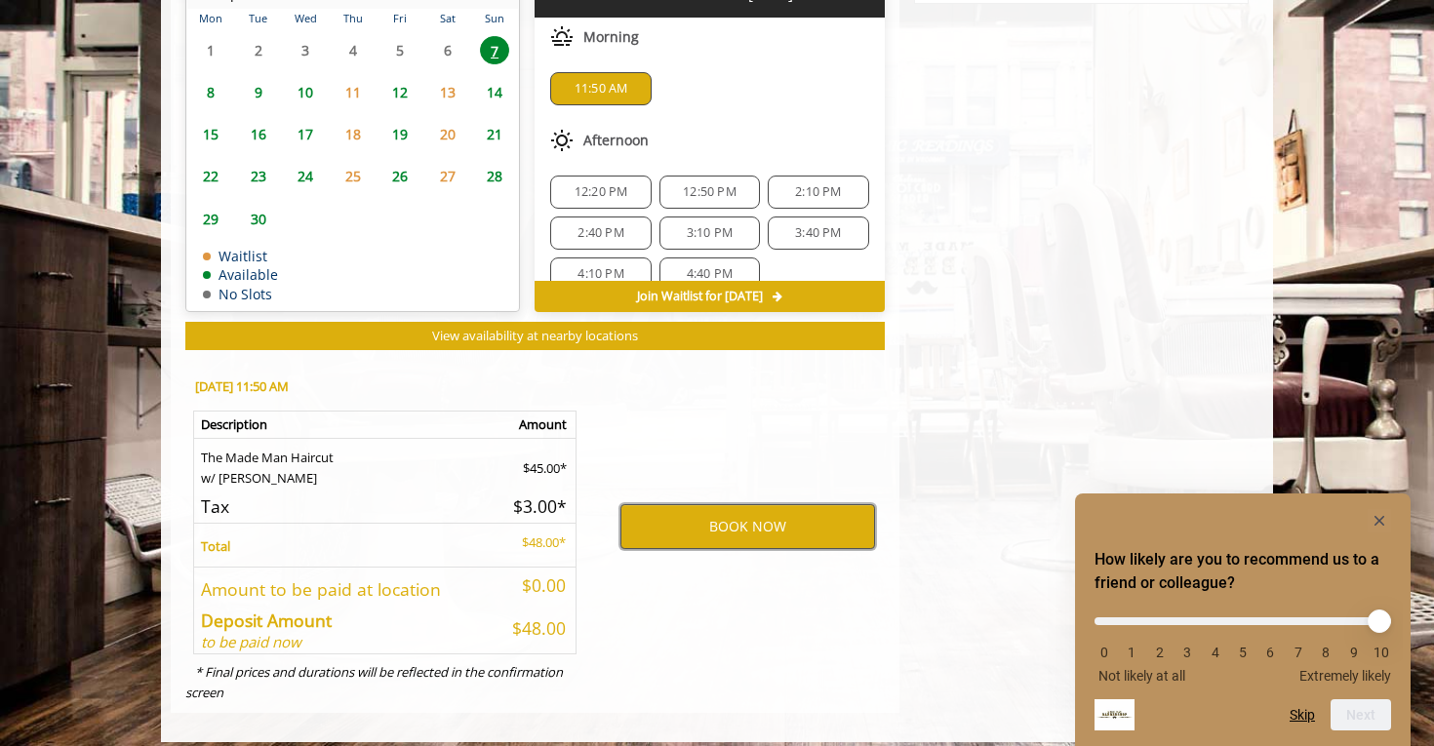
click at [720, 516] on button "BOOK NOW" at bounding box center [747, 526] width 255 height 45
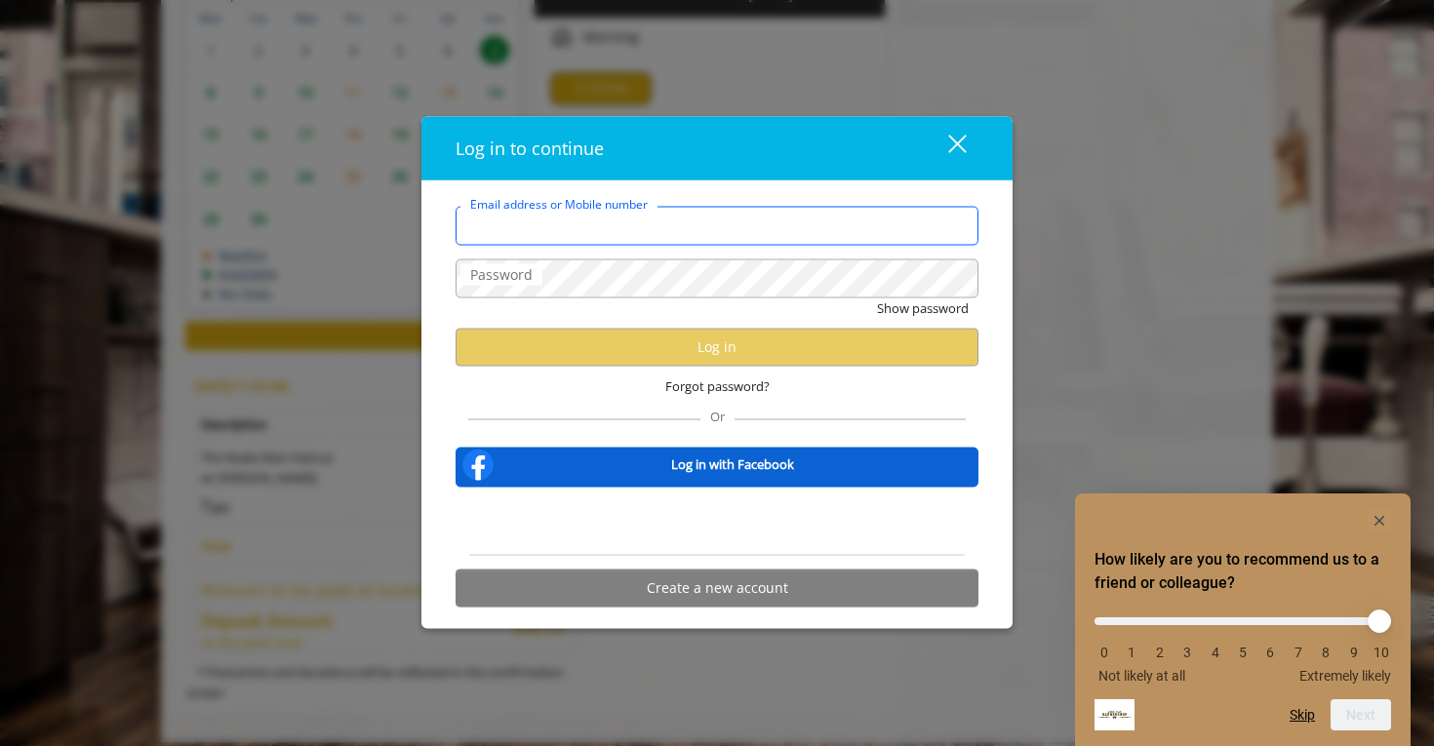
type input "**********"
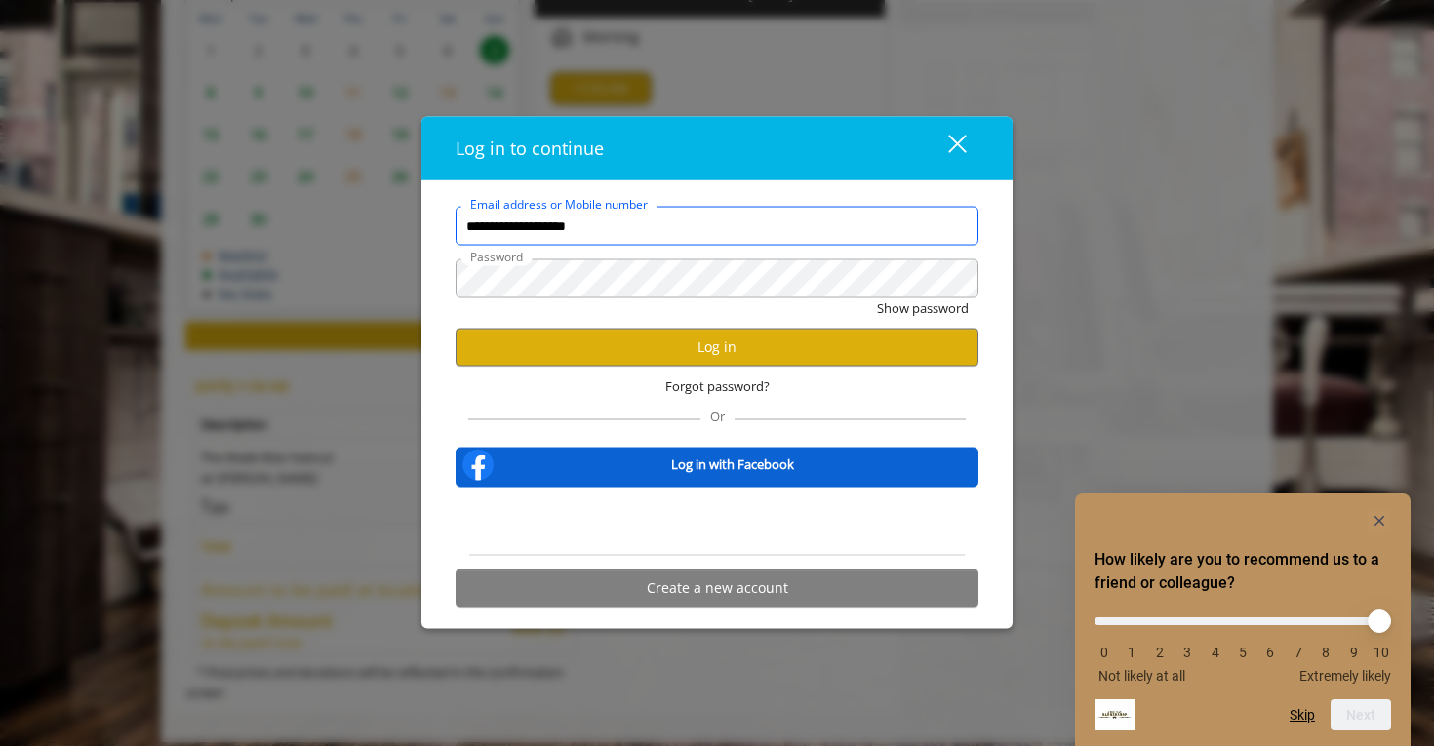
click at [723, 233] on input "**********" at bounding box center [717, 226] width 523 height 39
click at [708, 350] on button "Log in" at bounding box center [717, 347] width 523 height 38
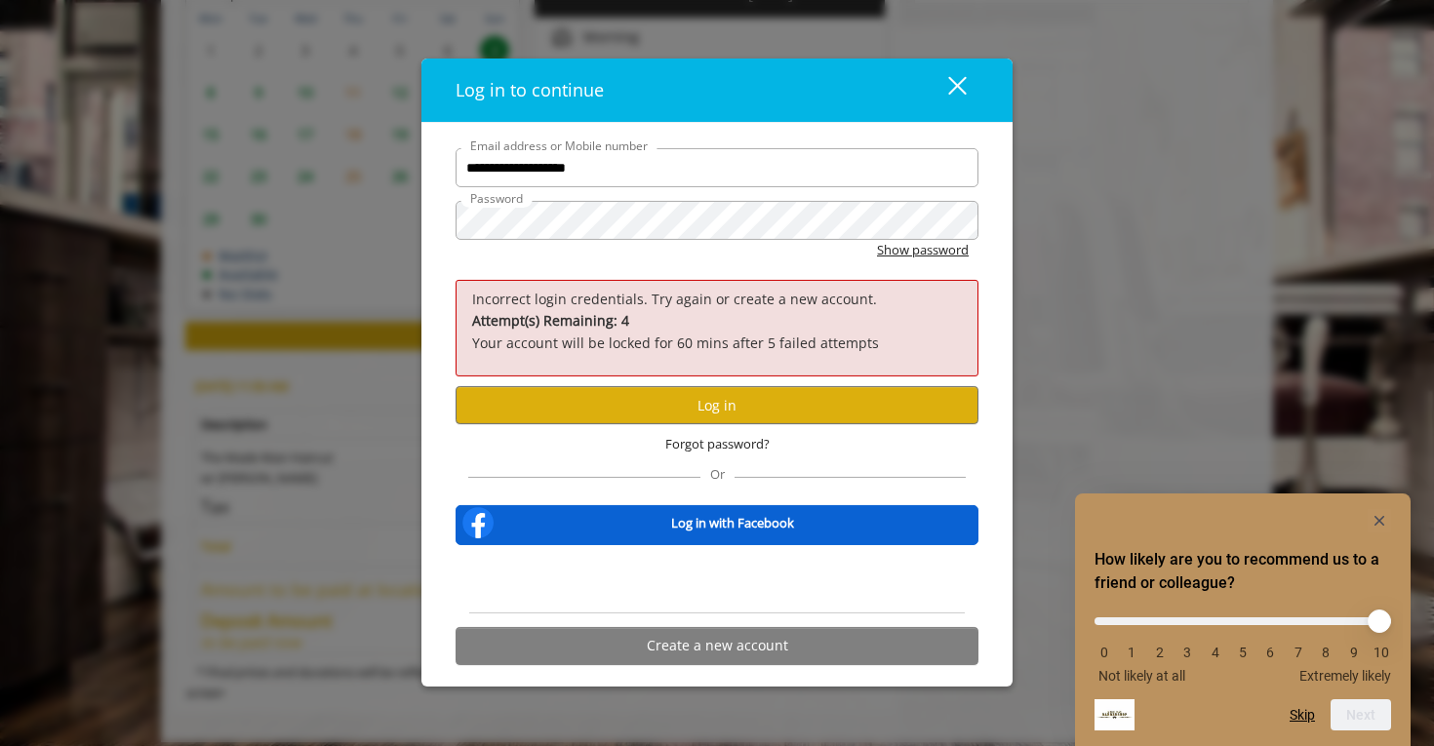
click at [968, 257] on div "Show password" at bounding box center [717, 255] width 523 height 30
click at [946, 256] on button "Show password" at bounding box center [923, 250] width 92 height 20
click at [648, 394] on button "Log in" at bounding box center [717, 405] width 523 height 38
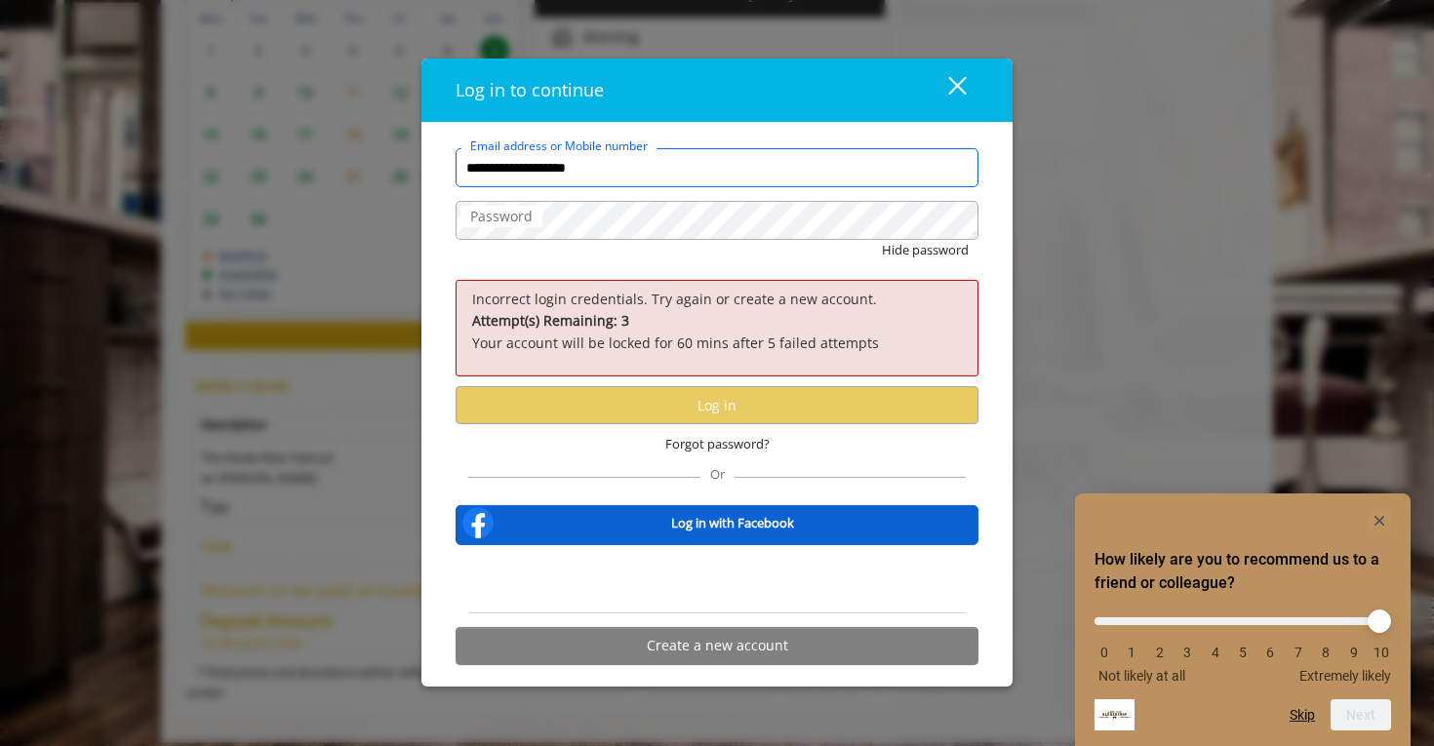
click at [738, 186] on input "**********" at bounding box center [717, 167] width 523 height 39
click at [738, 180] on input "**********" at bounding box center [717, 167] width 523 height 39
click at [738, 181] on input "**********" at bounding box center [717, 167] width 523 height 39
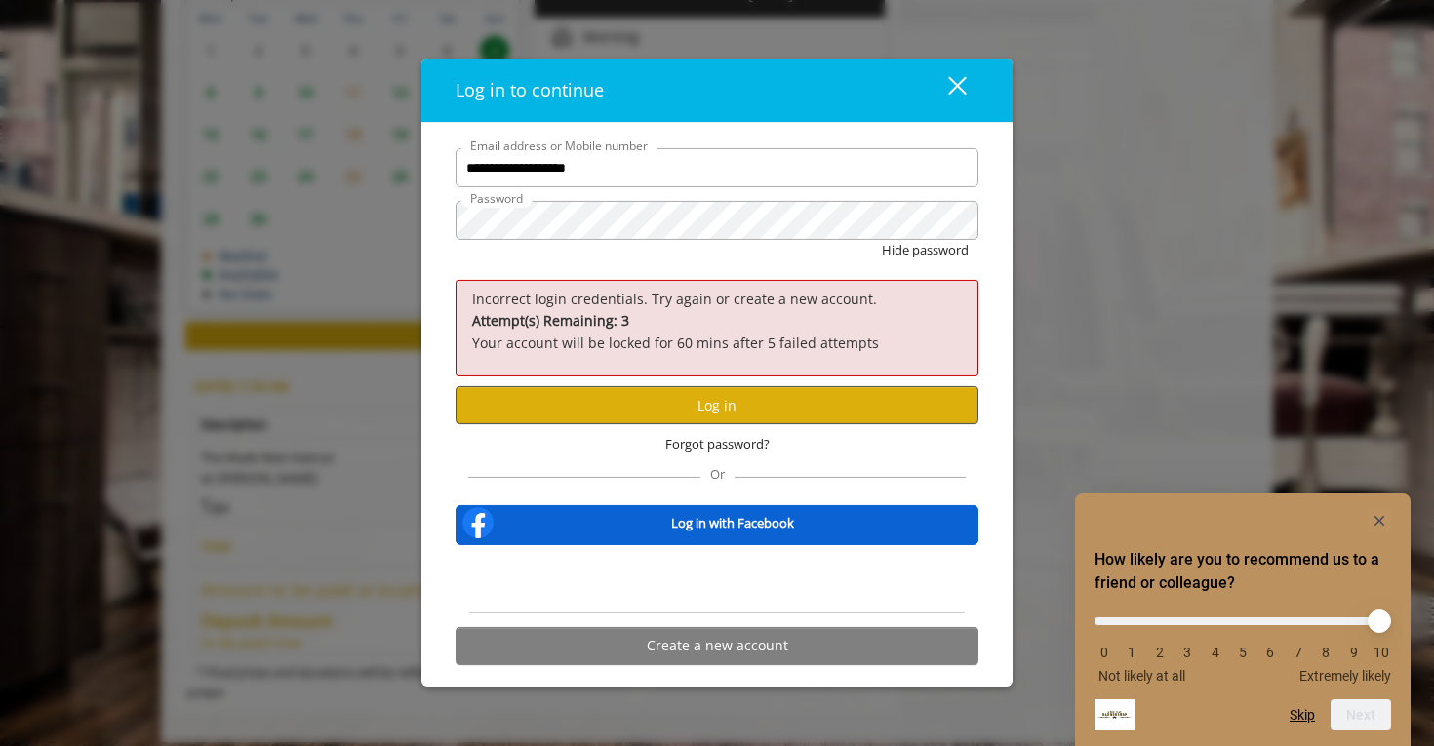
click at [728, 415] on button "Log in" at bounding box center [717, 405] width 523 height 38
click at [710, 406] on button "Log in" at bounding box center [717, 405] width 523 height 38
click at [737, 441] on span "Forgot password?" at bounding box center [717, 444] width 104 height 20
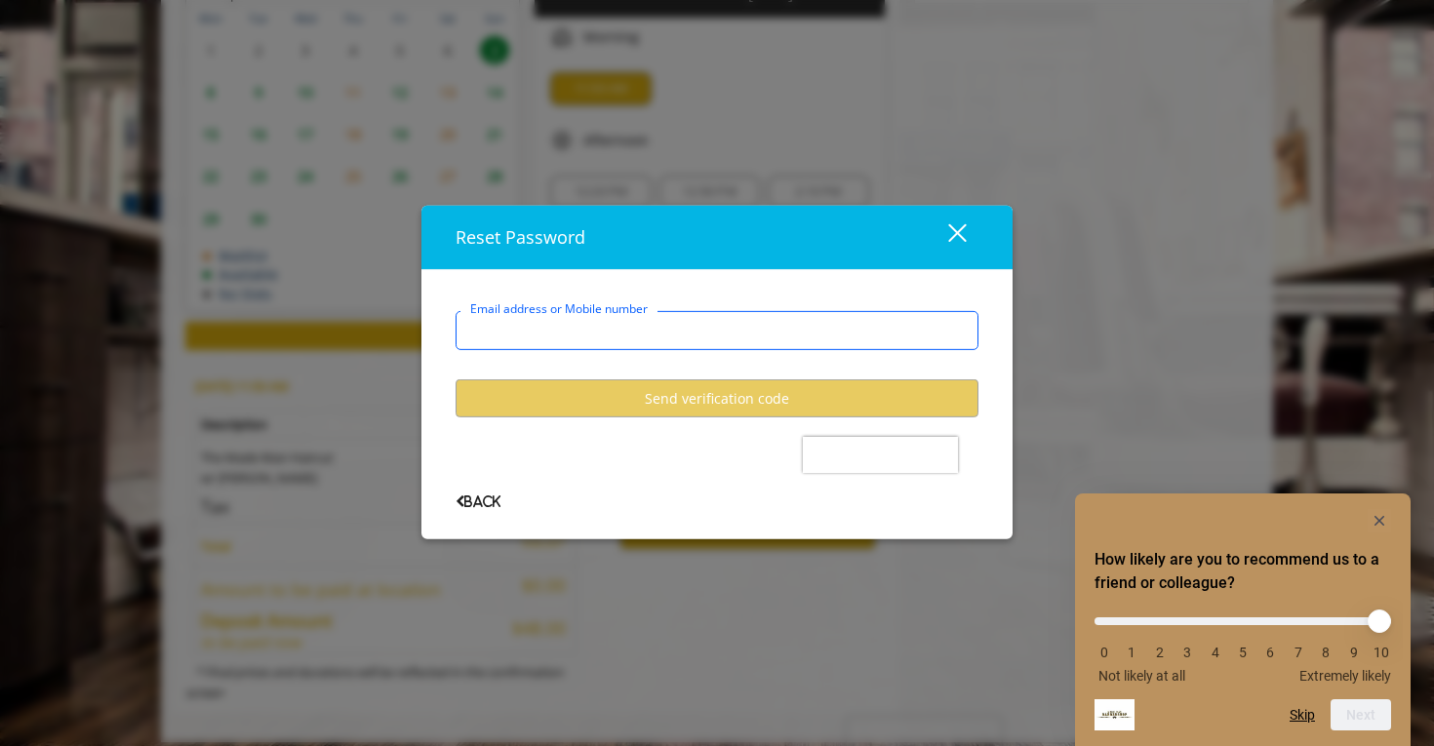
type input "**********"
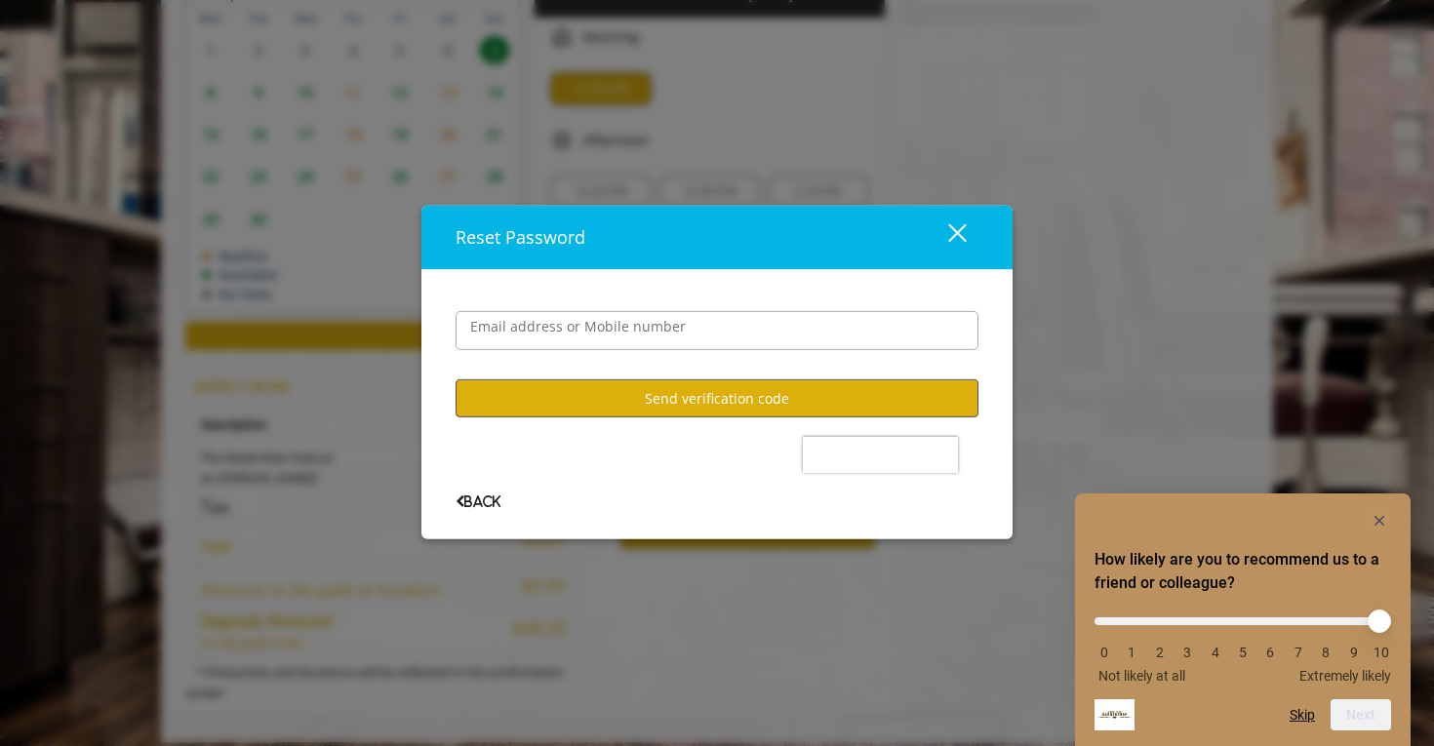
click at [759, 399] on button "Send verification code" at bounding box center [717, 398] width 523 height 38
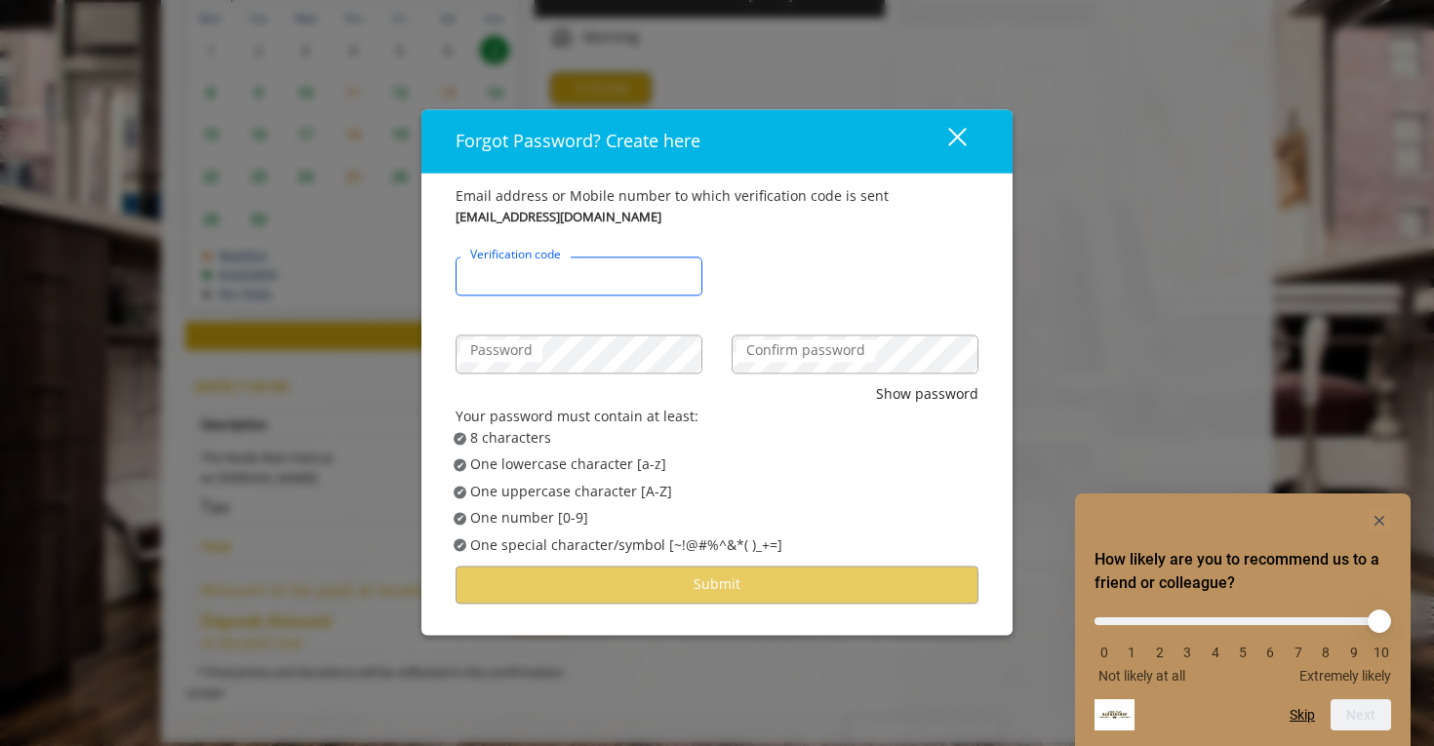
click at [637, 278] on input "Verification code" at bounding box center [579, 277] width 247 height 39
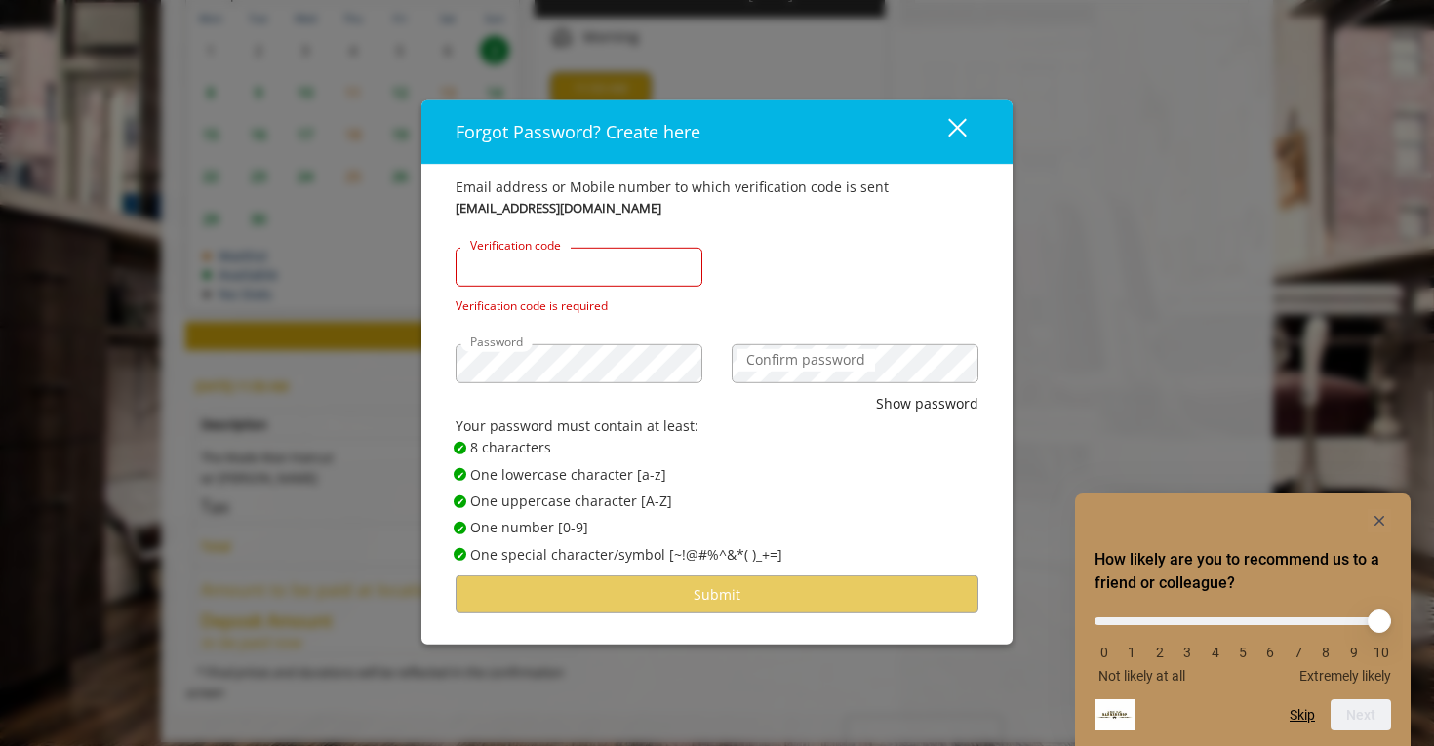
click at [610, 273] on input "Verification code" at bounding box center [579, 267] width 247 height 39
click at [632, 268] on input "Verification code" at bounding box center [579, 267] width 247 height 39
click at [818, 361] on label "Confirm password" at bounding box center [806, 359] width 139 height 21
click at [587, 273] on input "Verification code" at bounding box center [579, 267] width 247 height 39
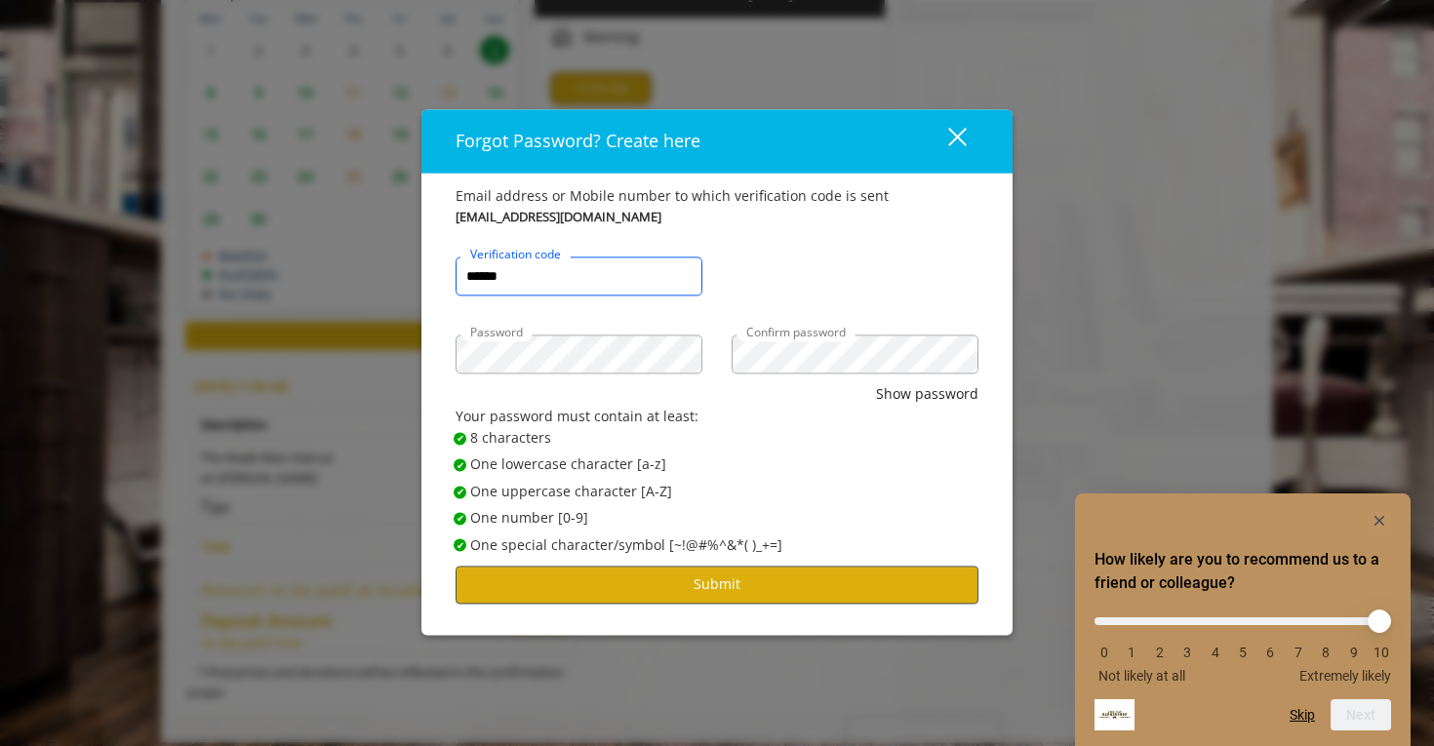
type input "******"
click at [747, 574] on button "Submit" at bounding box center [717, 585] width 523 height 38
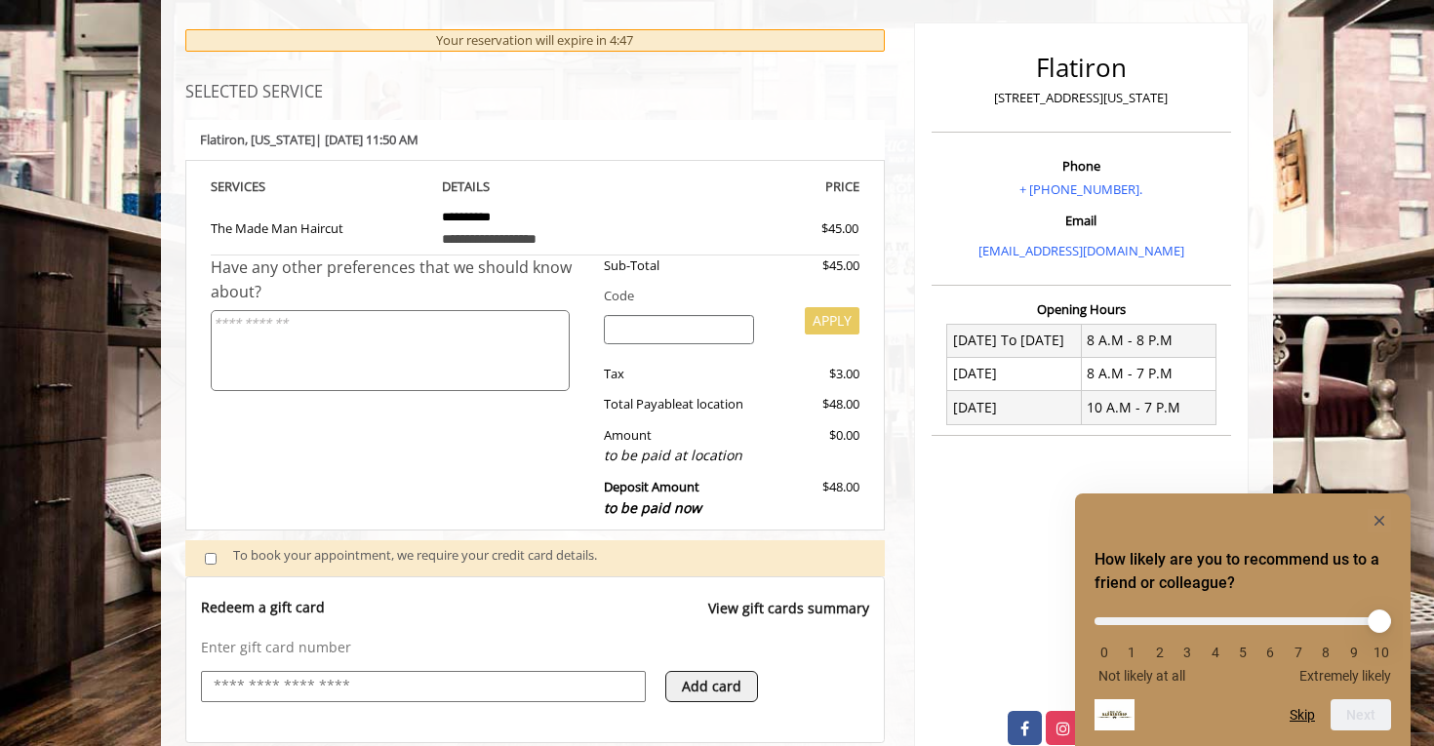
scroll to position [221, 0]
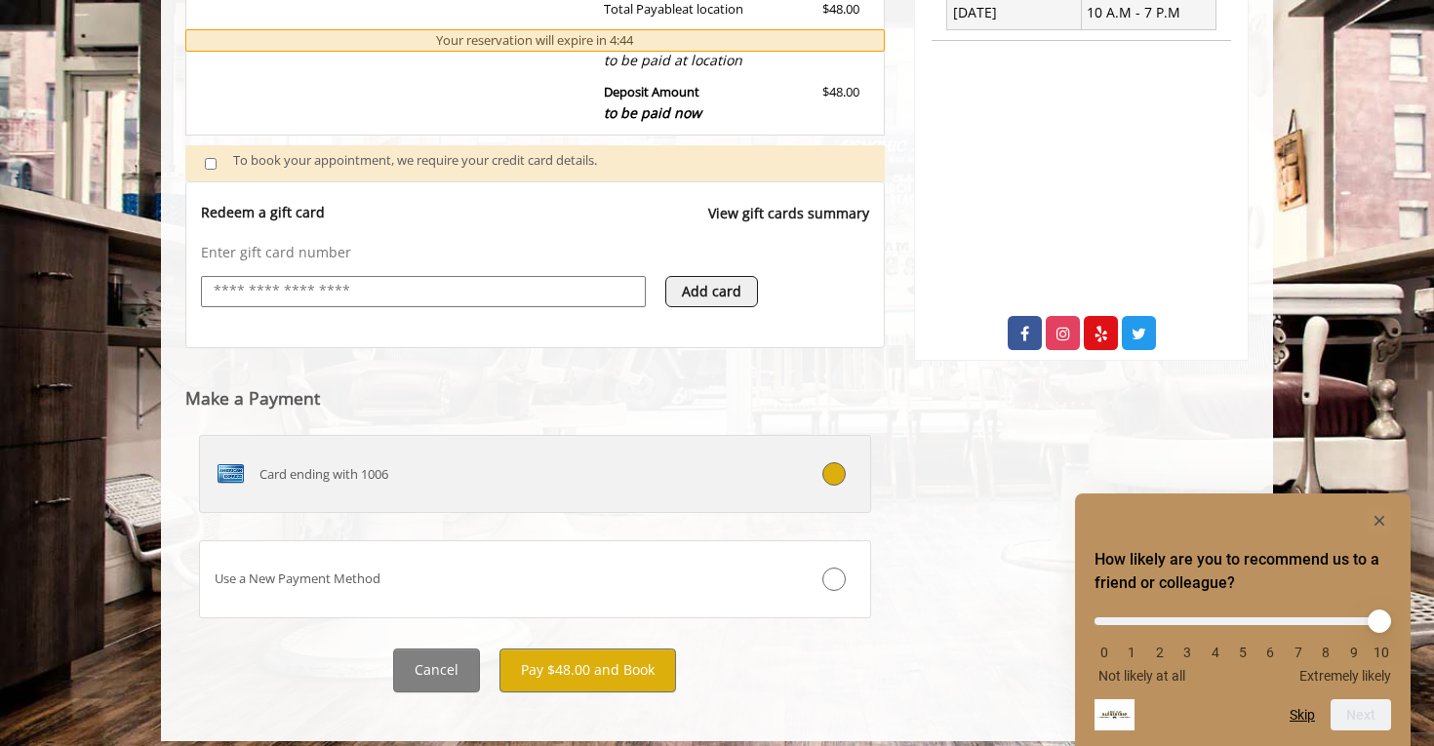
click at [603, 471] on div "Card ending with 1006" at bounding box center [479, 474] width 558 height 31
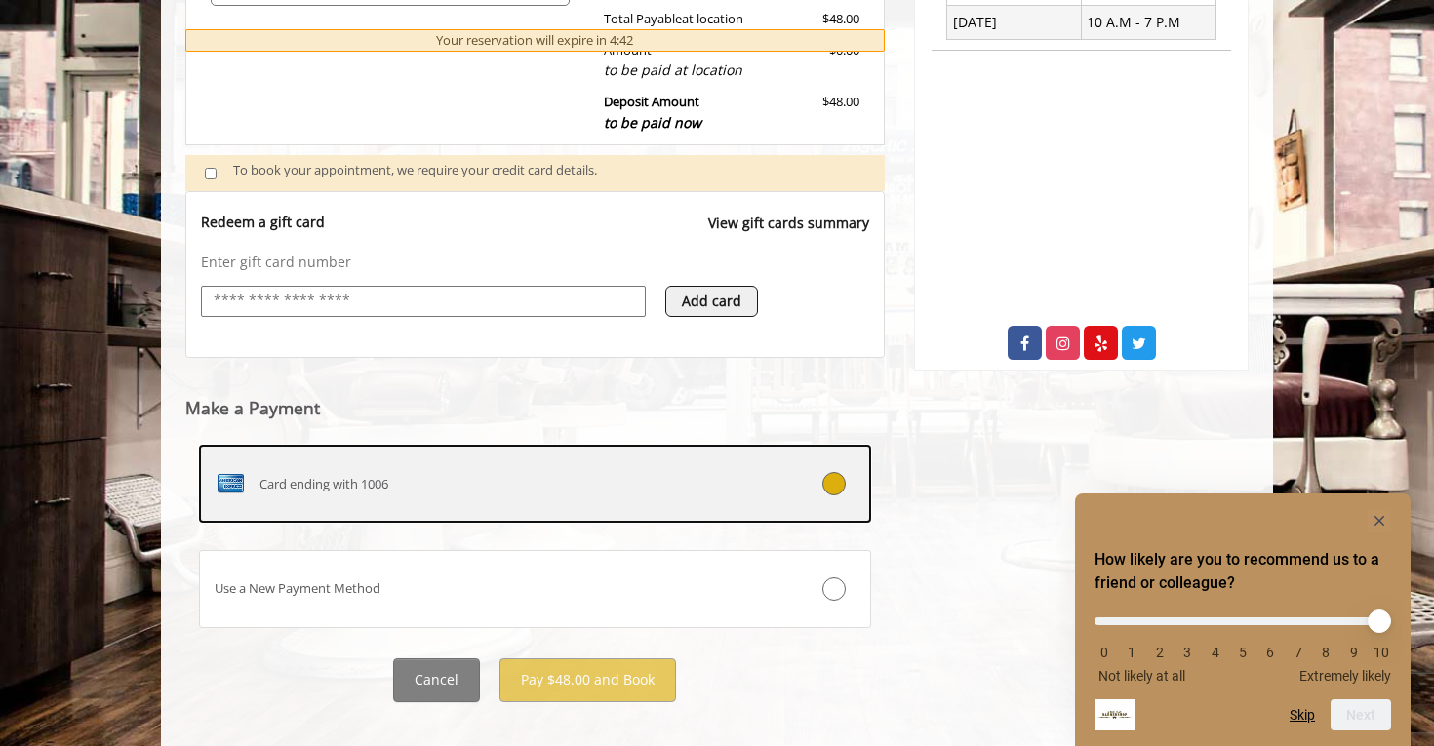
scroll to position [614, 0]
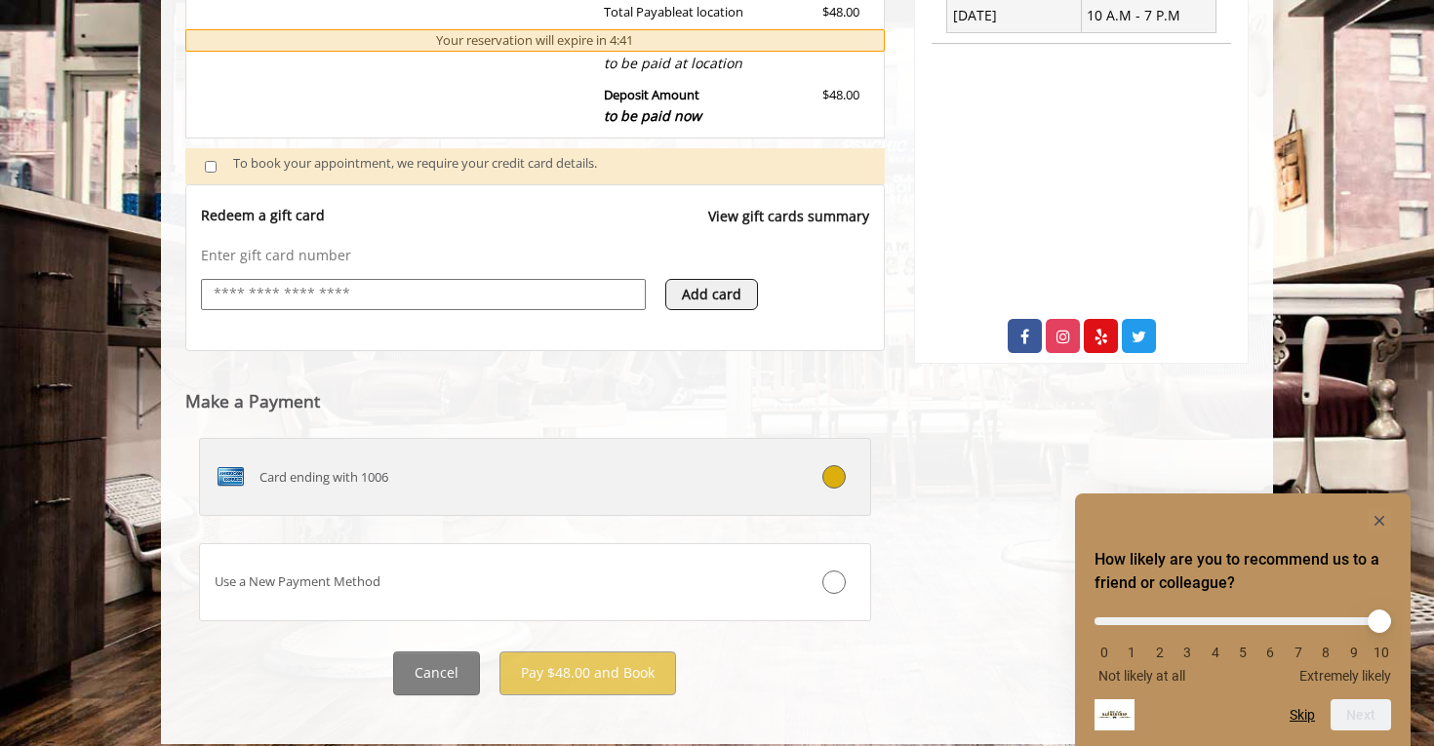
click at [649, 441] on label "Card ending with 1006" at bounding box center [535, 477] width 672 height 78
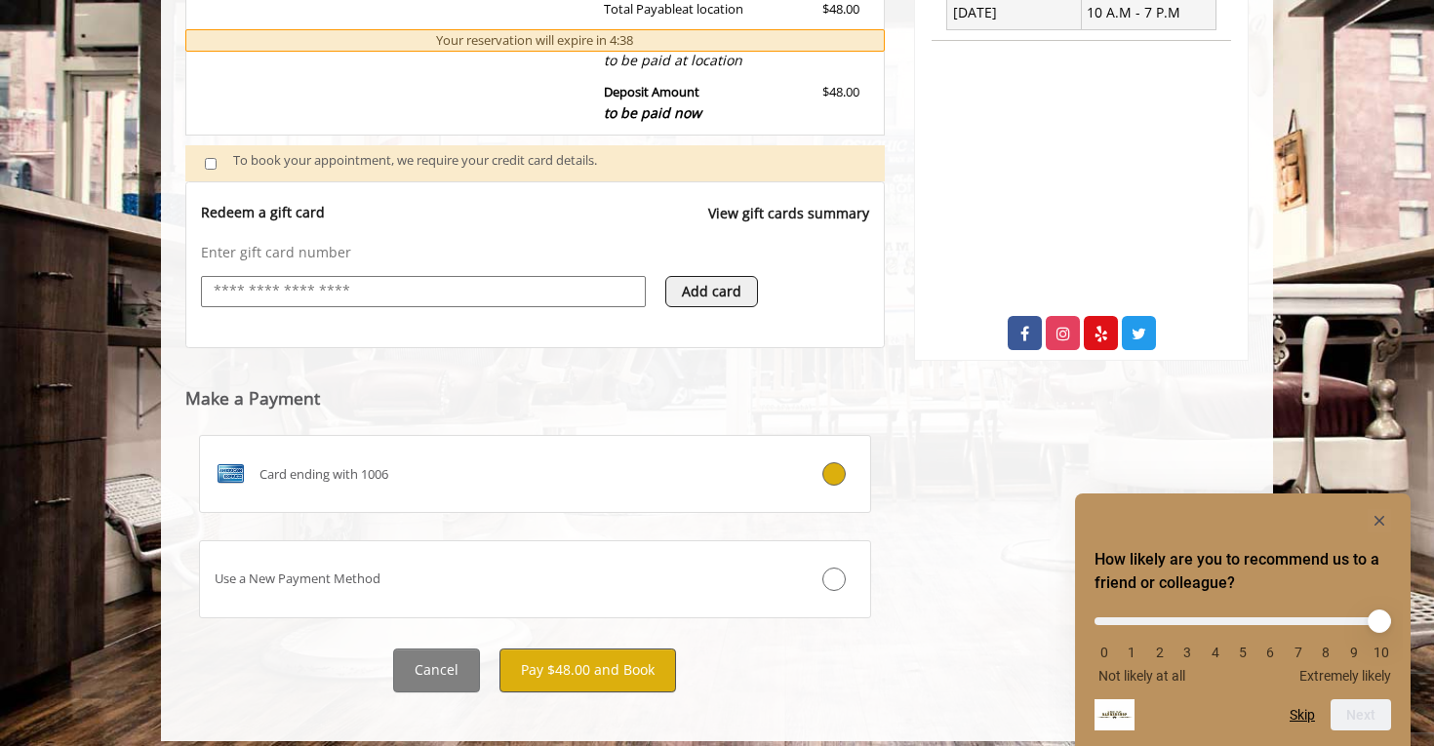
click at [590, 668] on button "Pay $48.00 and Book" at bounding box center [587, 671] width 177 height 44
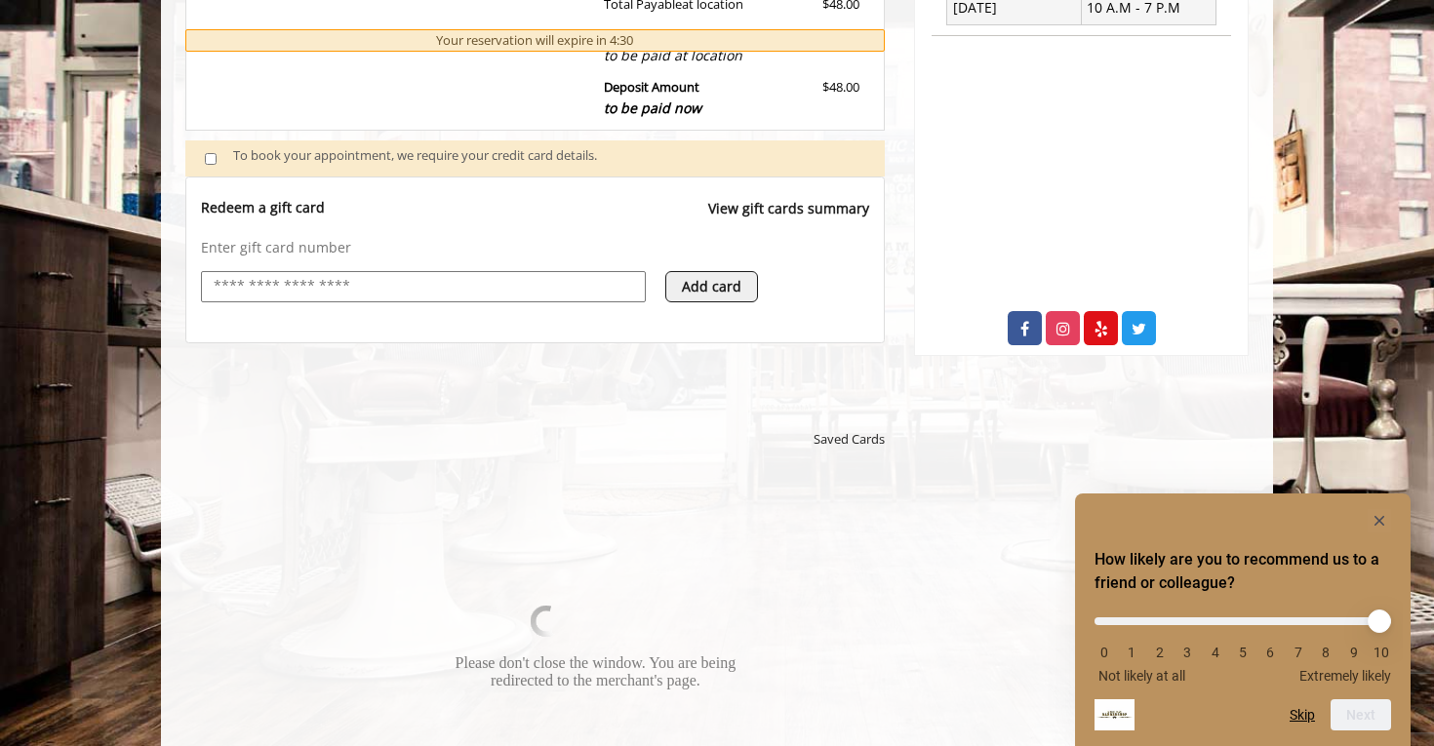
scroll to position [619, 0]
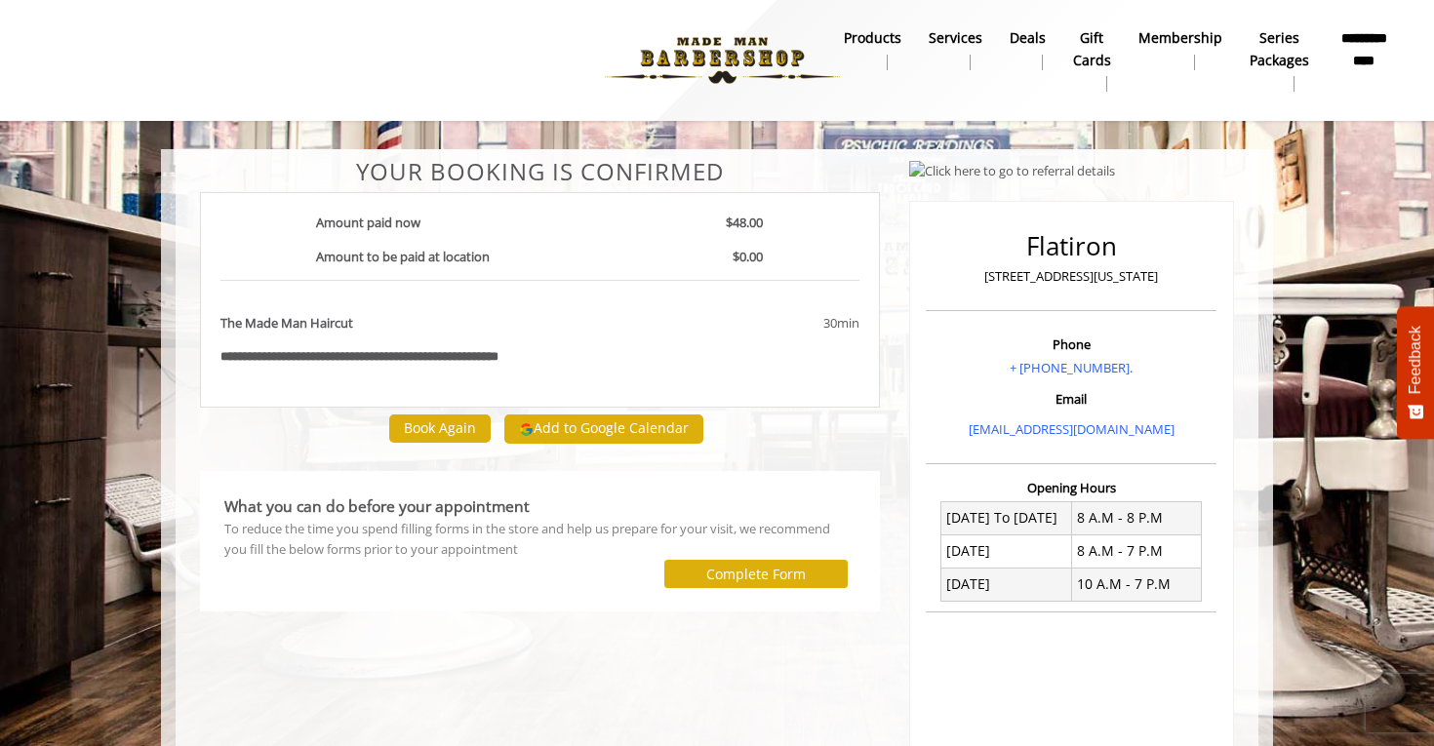
click at [595, 415] on button "Add to Google Calendar" at bounding box center [603, 429] width 199 height 29
